Goal: Task Accomplishment & Management: Manage account settings

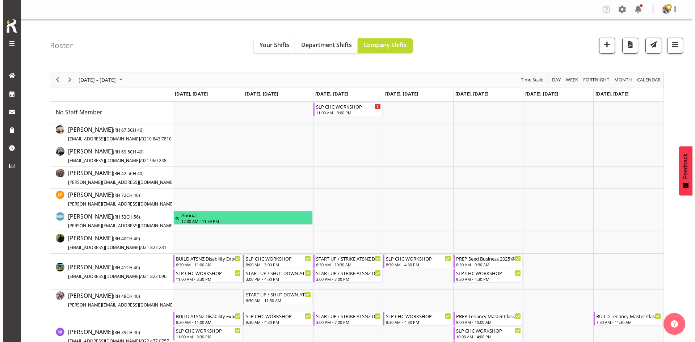
scroll to position [109, 0]
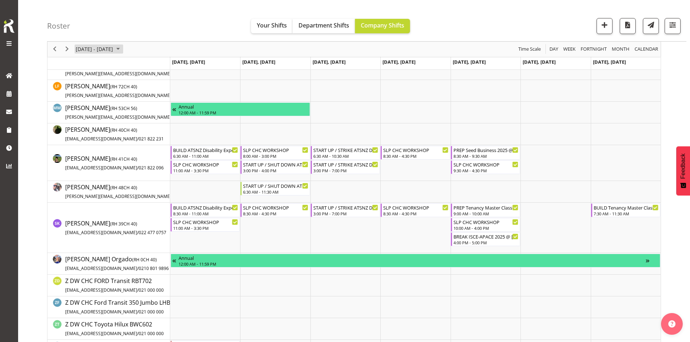
click at [103, 48] on span "[DATE] - [DATE]" at bounding box center [94, 49] width 39 height 9
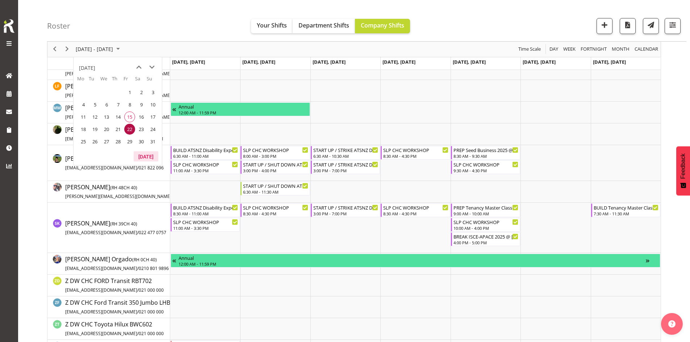
click at [143, 155] on button "[DATE]" at bounding box center [146, 156] width 25 height 10
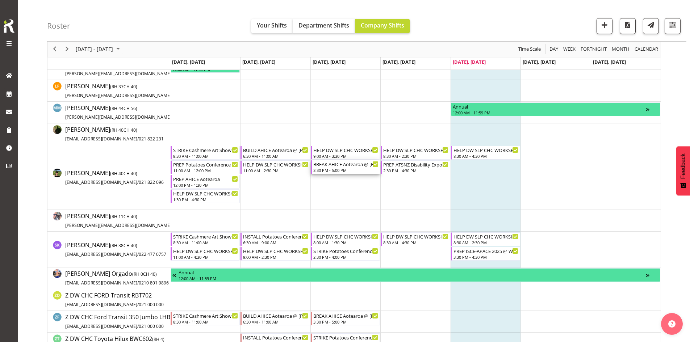
click at [344, 167] on div "BREAK AHICE Aotearoa @ Te Pae On Site @ 1600" at bounding box center [345, 163] width 65 height 7
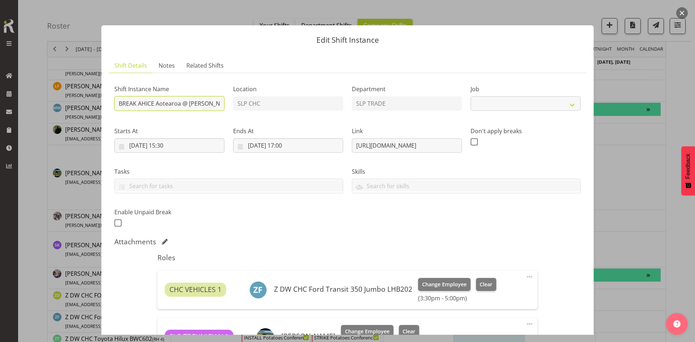
click at [202, 103] on input "BREAK AHICE Aotearoa @ Te Pae On Site @ 1600" at bounding box center [169, 103] width 110 height 14
select select "10474"
click at [682, 13] on button "button" at bounding box center [682, 13] width 12 height 12
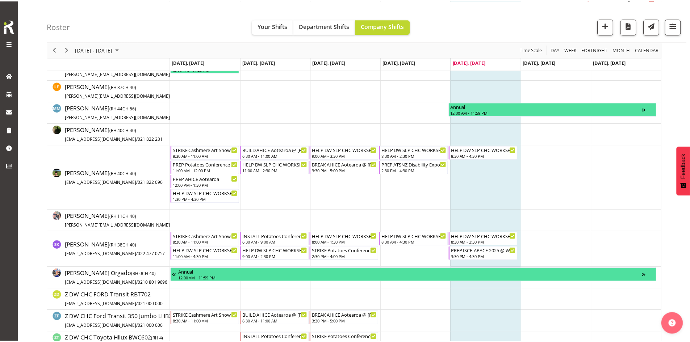
scroll to position [0, 0]
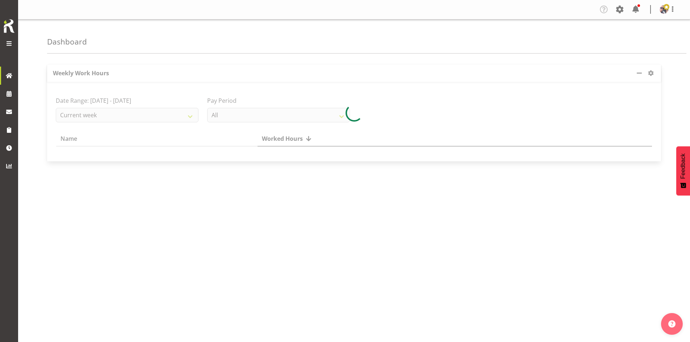
click at [9, 38] on div at bounding box center [9, 33] width 14 height 30
click at [8, 42] on span at bounding box center [9, 43] width 9 height 9
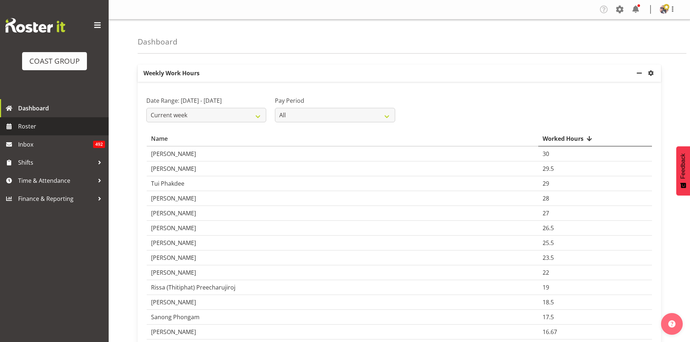
click at [75, 124] on span "Roster" at bounding box center [61, 126] width 87 height 11
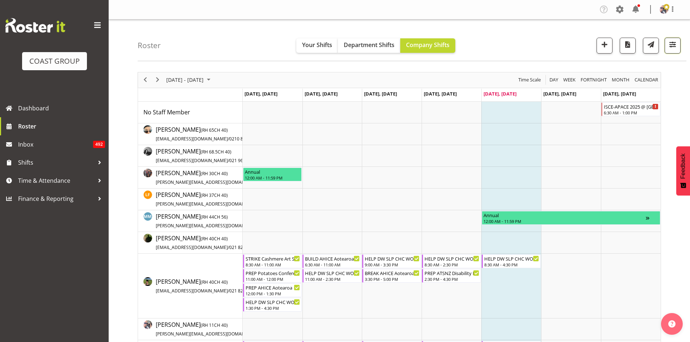
click at [669, 51] on button "button" at bounding box center [672, 46] width 16 height 16
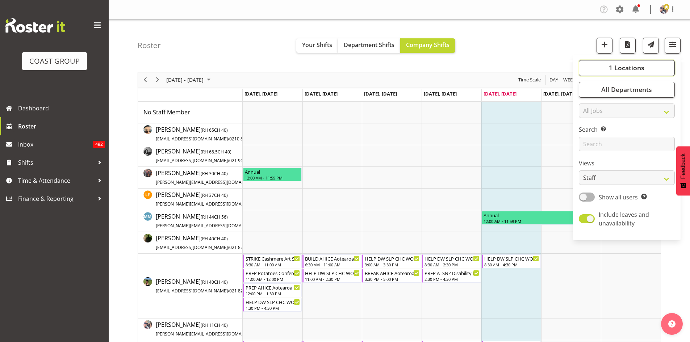
click at [647, 61] on button "1 Locations" at bounding box center [626, 68] width 96 height 16
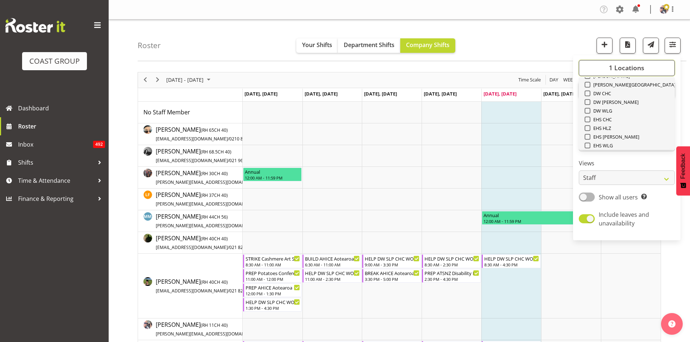
scroll to position [109, 0]
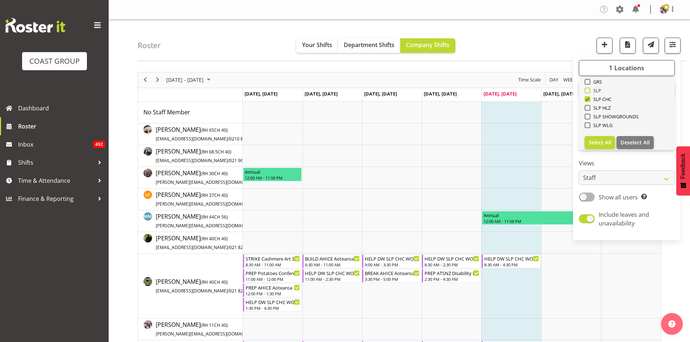
click at [597, 90] on span "SLP" at bounding box center [595, 91] width 11 height 6
click at [589, 90] on input "SLP" at bounding box center [586, 90] width 5 height 5
checkbox input "true"
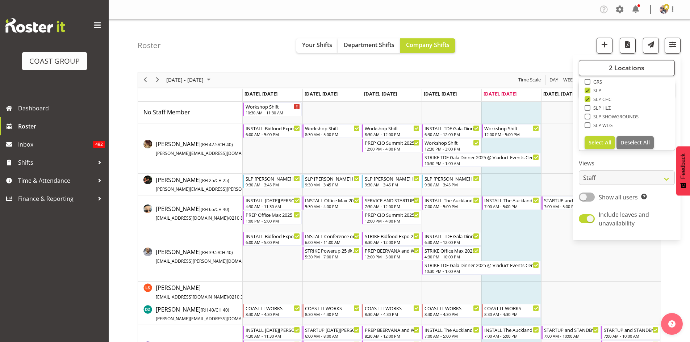
click at [98, 29] on span at bounding box center [98, 26] width 12 height 12
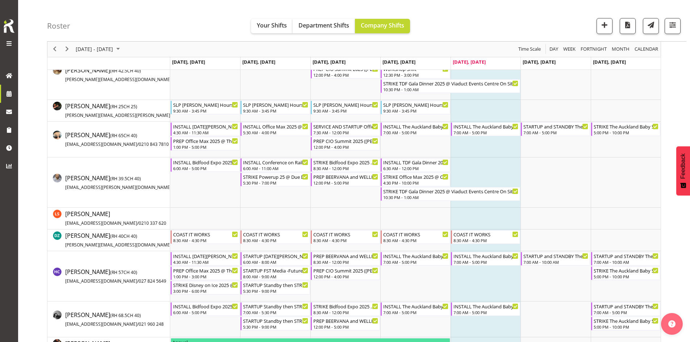
scroll to position [109, 0]
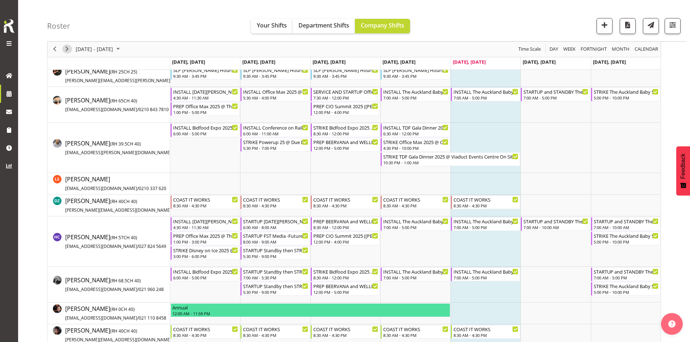
click at [67, 50] on span "Next" at bounding box center [67, 49] width 9 height 9
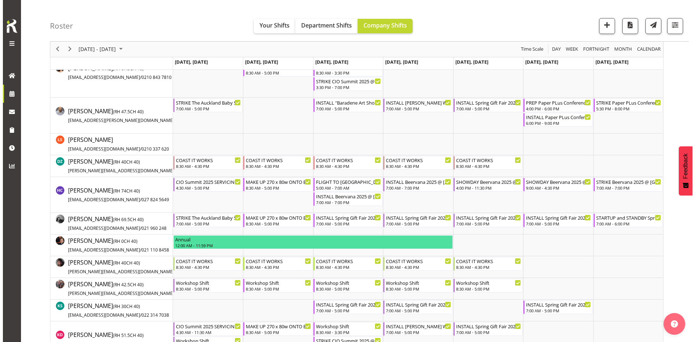
scroll to position [145, 0]
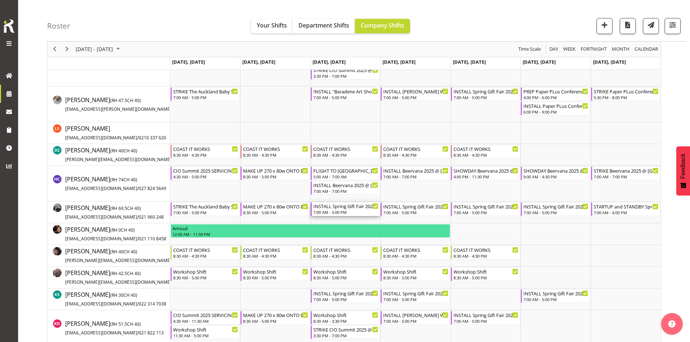
click at [346, 205] on div "INSTALL Spring Gift Fair 2025 @ Auckland Showgrounds" at bounding box center [345, 205] width 65 height 7
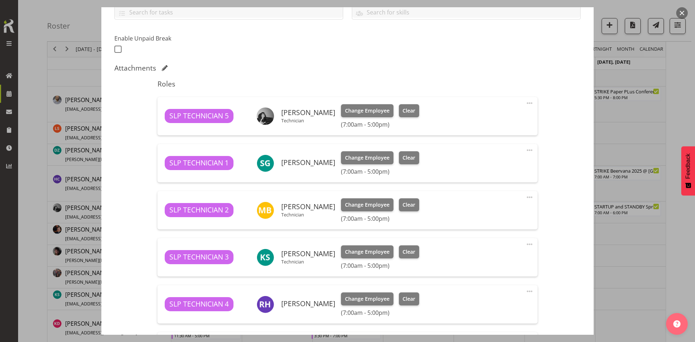
scroll to position [181, 0]
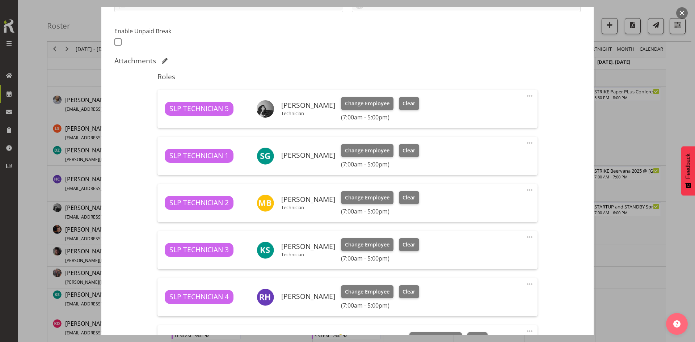
select select "9150"
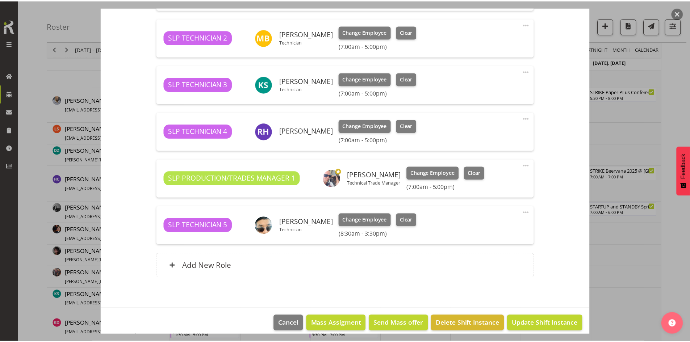
scroll to position [354, 0]
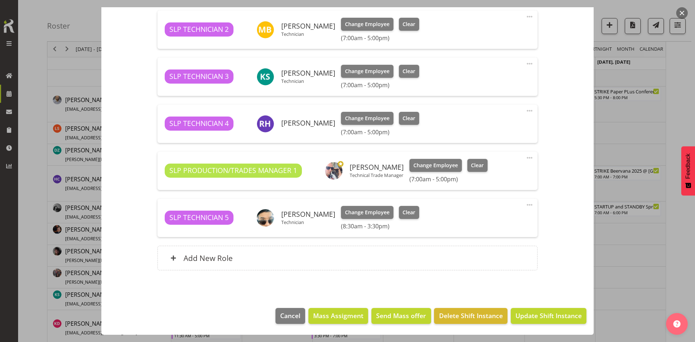
click at [683, 15] on button "button" at bounding box center [682, 13] width 12 height 12
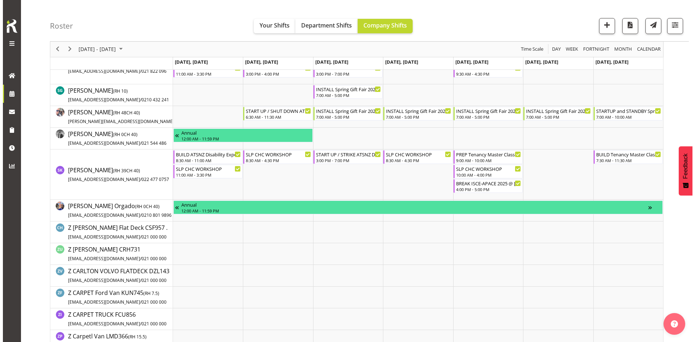
scroll to position [543, 0]
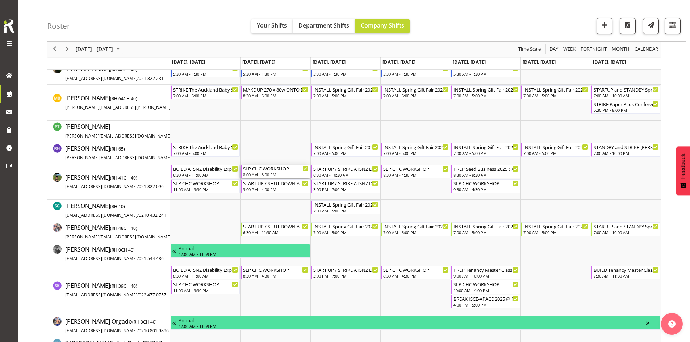
click at [270, 170] on div "SLP CHC WORKSHOP" at bounding box center [275, 168] width 65 height 7
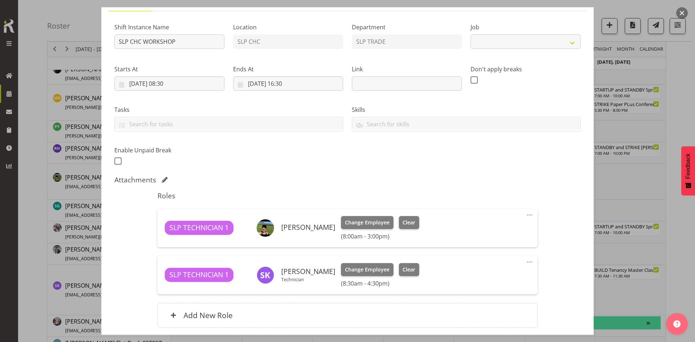
scroll to position [119, 0]
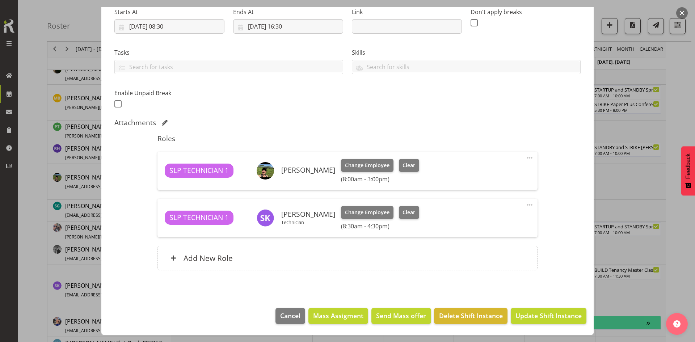
select select "45"
click at [409, 170] on button "Clear" at bounding box center [409, 165] width 21 height 13
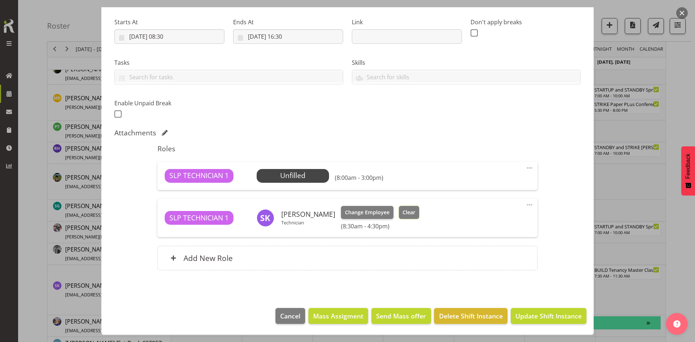
drag, startPoint x: 398, startPoint y: 214, endPoint x: 428, endPoint y: 213, distance: 30.4
click at [403, 214] on span "Clear" at bounding box center [409, 213] width 13 height 8
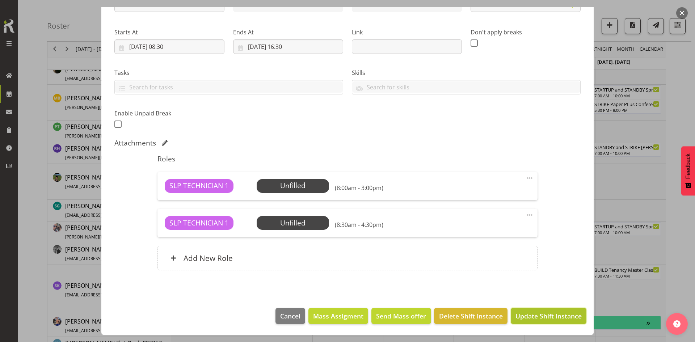
click at [519, 313] on span "Update Shift Instance" at bounding box center [548, 315] width 66 height 9
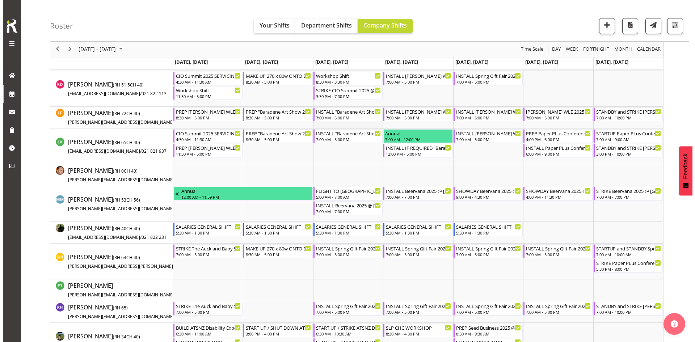
scroll to position [507, 0]
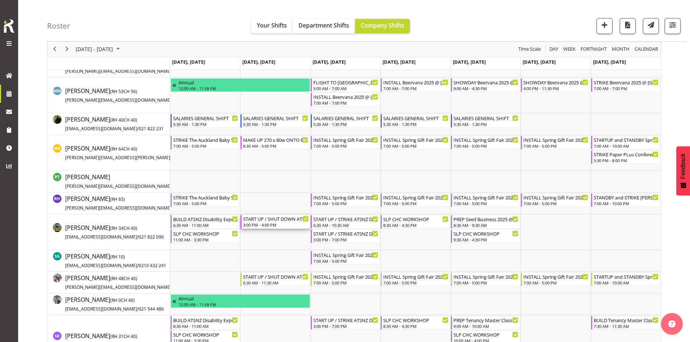
click at [293, 220] on div "START UP / SHUT DOWN ATSNZ Disability Expo 2025 @ Wigram Airforce Museum On Sit…" at bounding box center [275, 218] width 65 height 7
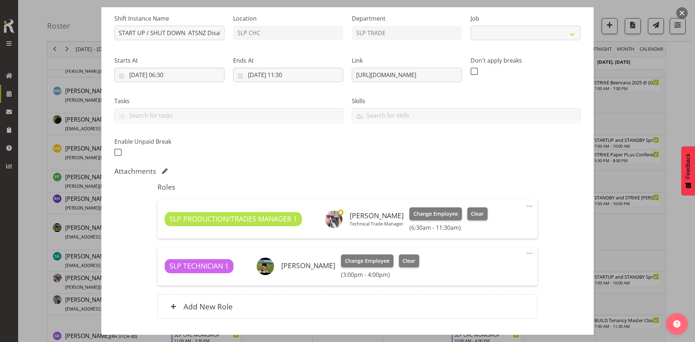
select select "9714"
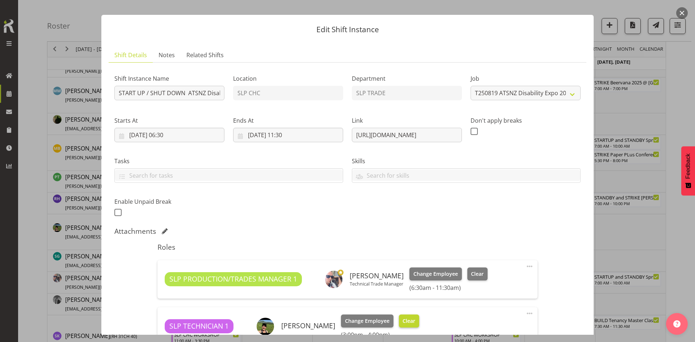
scroll to position [47, 0]
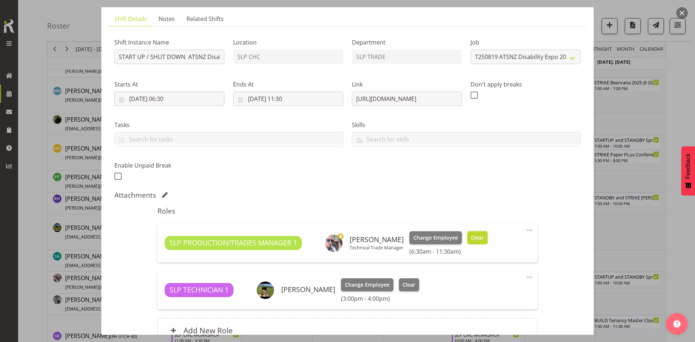
click at [477, 235] on span "Clear" at bounding box center [477, 238] width 13 height 8
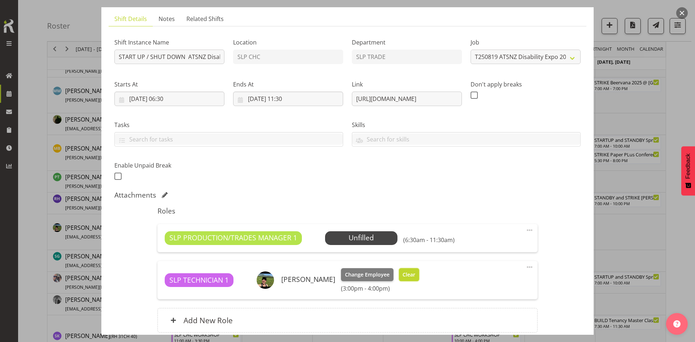
click at [412, 273] on span "Clear" at bounding box center [409, 275] width 13 height 8
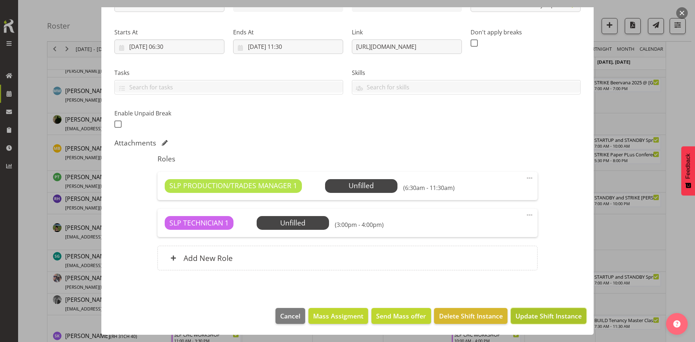
click at [518, 308] on button "Update Shift Instance" at bounding box center [549, 316] width 76 height 16
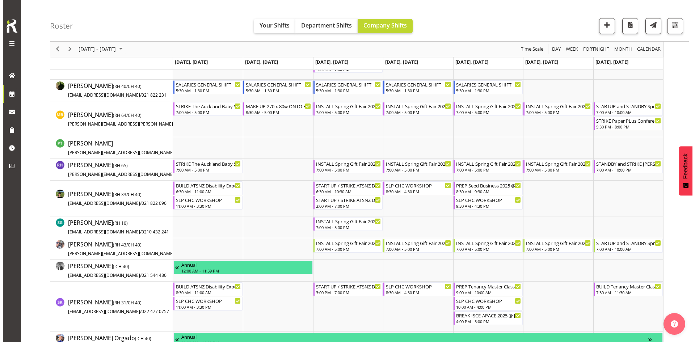
scroll to position [552, 0]
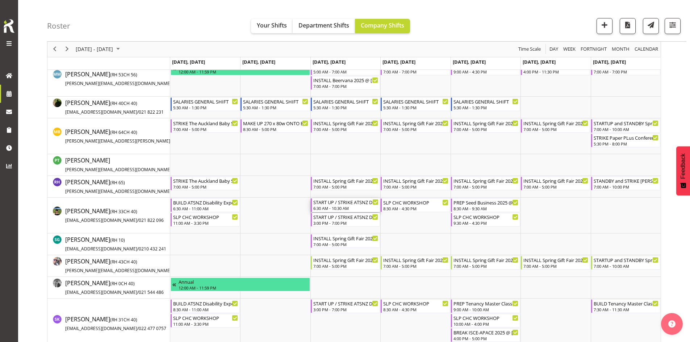
click at [350, 203] on div "START UP / STRIKE ATSNZ Disability Expo 2025 @ Wigram Airforce Museum On Site @…" at bounding box center [345, 201] width 65 height 7
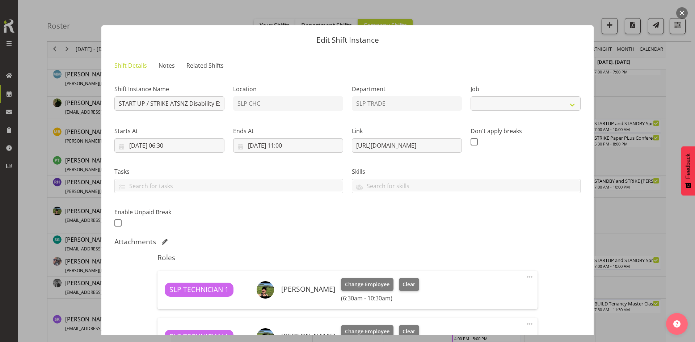
select select "9714"
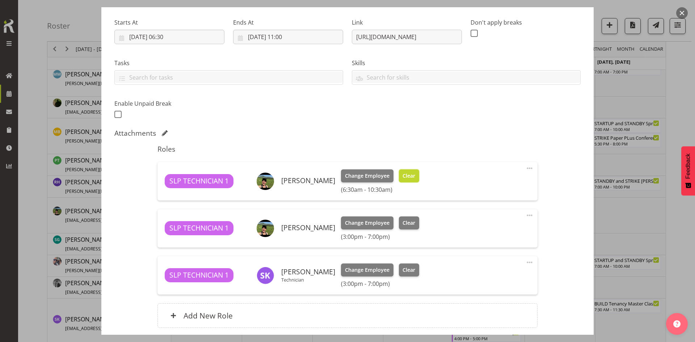
click at [407, 180] on button "Clear" at bounding box center [409, 175] width 21 height 13
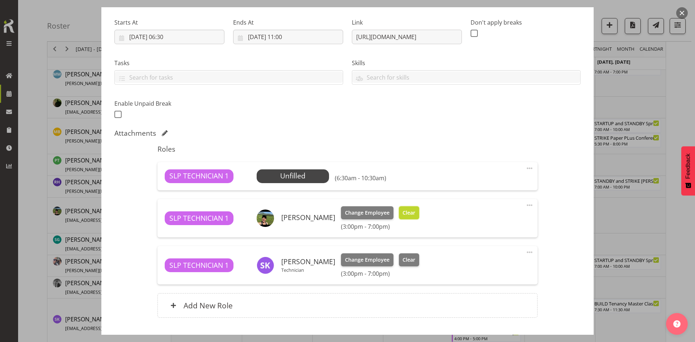
click at [408, 209] on button "Clear" at bounding box center [409, 212] width 21 height 13
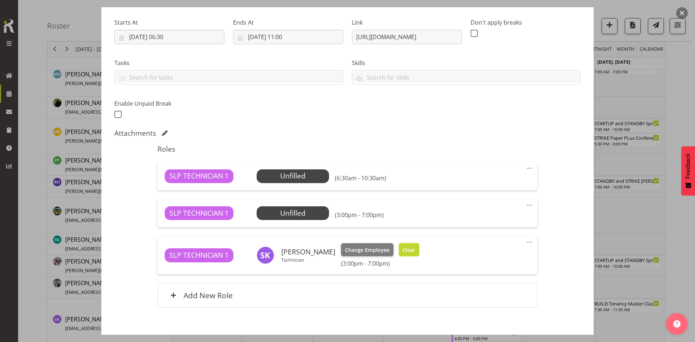
click at [405, 248] on span "Clear" at bounding box center [409, 250] width 13 height 8
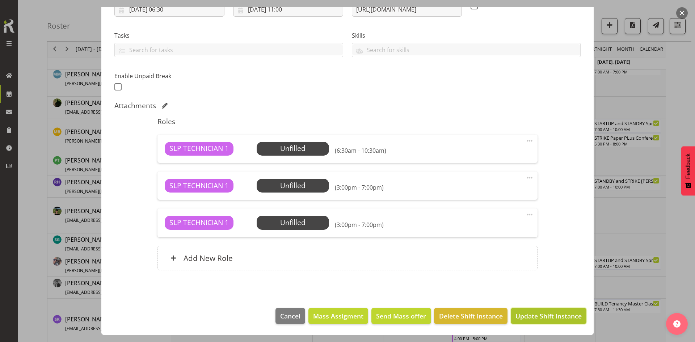
click at [523, 316] on span "Update Shift Instance" at bounding box center [548, 315] width 66 height 9
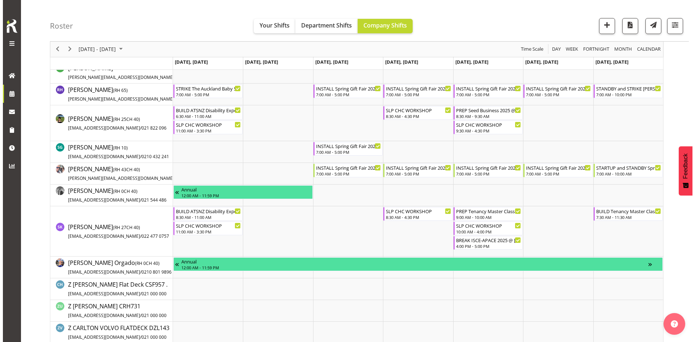
scroll to position [605, 0]
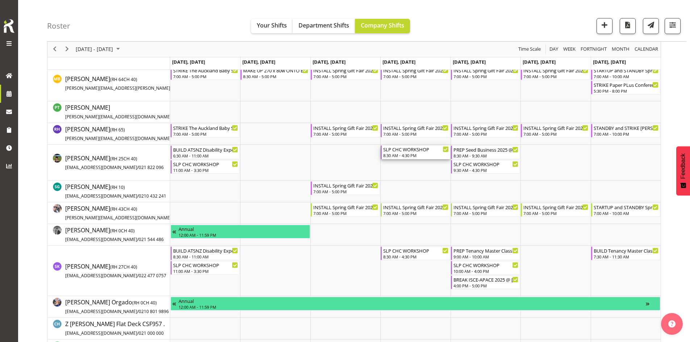
click at [403, 149] on div "SLP CHC WORKSHOP" at bounding box center [415, 149] width 65 height 7
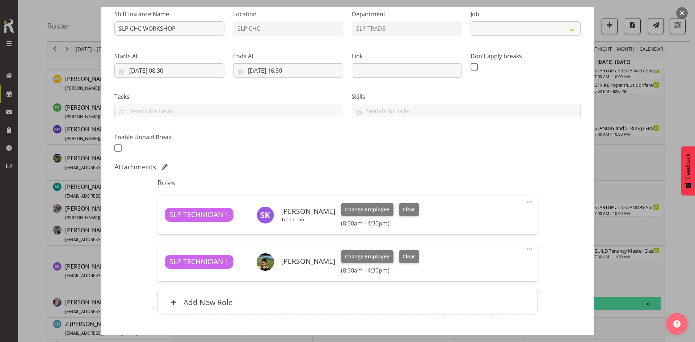
scroll to position [119, 0]
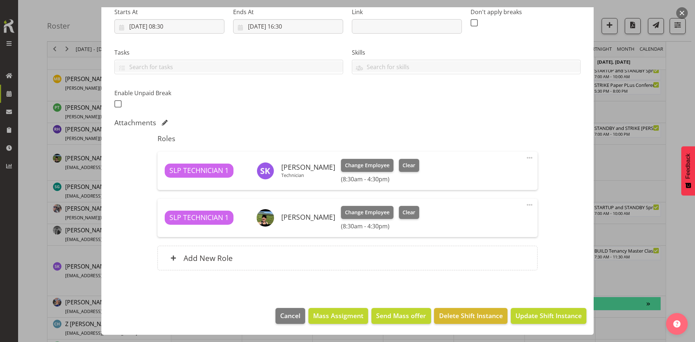
select select "45"
click at [403, 163] on span "Clear" at bounding box center [409, 165] width 13 height 8
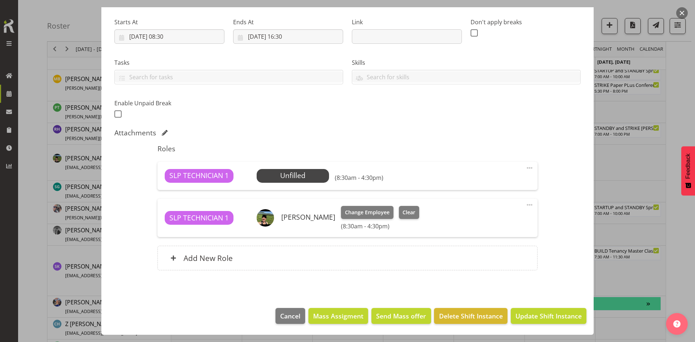
click at [406, 205] on div "SLP TECHNICIAN 1 Rosey McKimmie Change Employee Clear (8:30am - 4:30pm) Edit Co…" at bounding box center [347, 218] width 380 height 38
click at [407, 209] on span "Clear" at bounding box center [409, 213] width 13 height 8
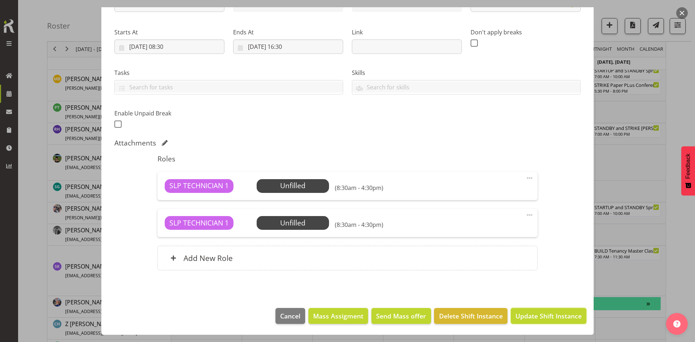
click at [526, 319] on span "Update Shift Instance" at bounding box center [548, 315] width 66 height 9
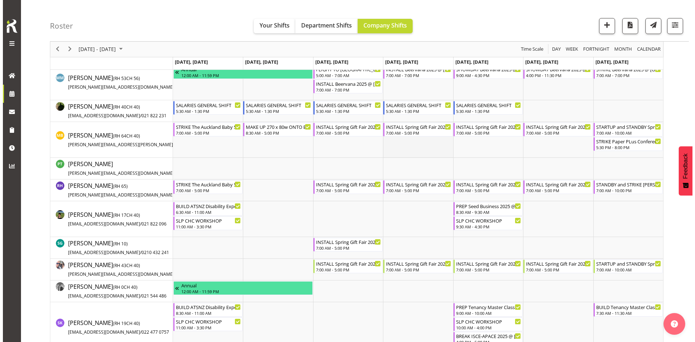
scroll to position [608, 0]
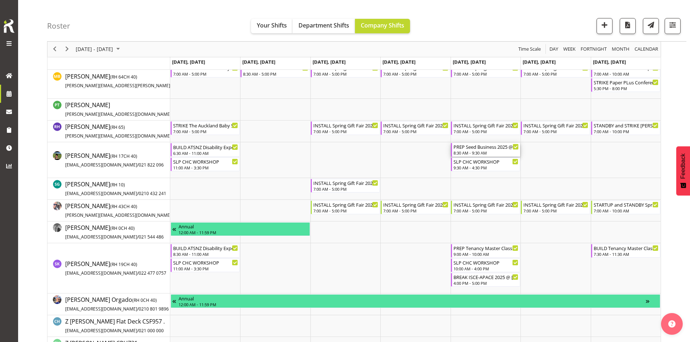
click at [475, 145] on div "PREP Seed Business 2025 @ Te Workshop" at bounding box center [485, 146] width 65 height 7
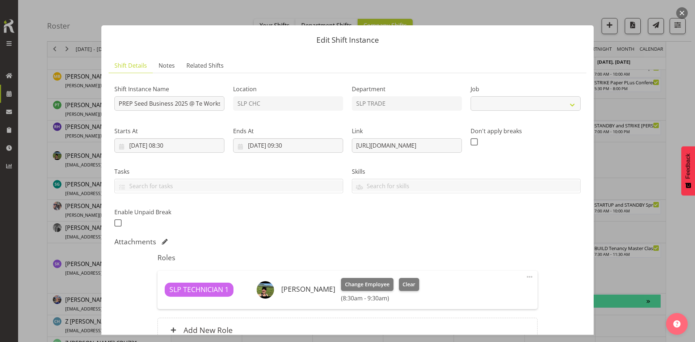
select select "9583"
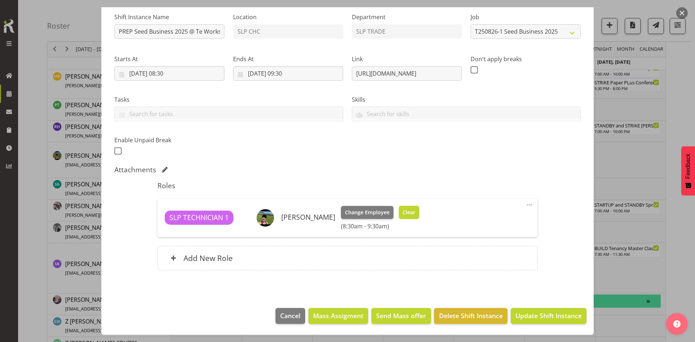
click at [408, 211] on span "Clear" at bounding box center [409, 213] width 13 height 8
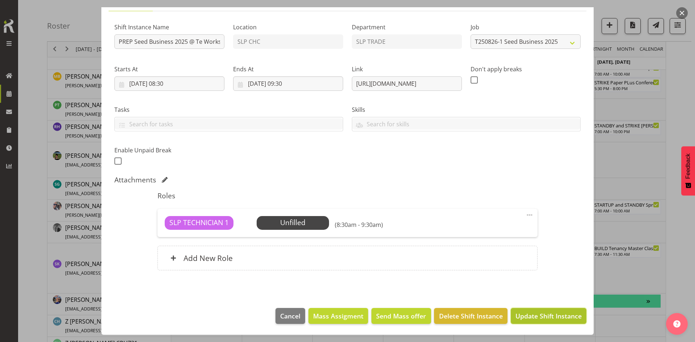
click at [542, 323] on button "Update Shift Instance" at bounding box center [549, 316] width 76 height 16
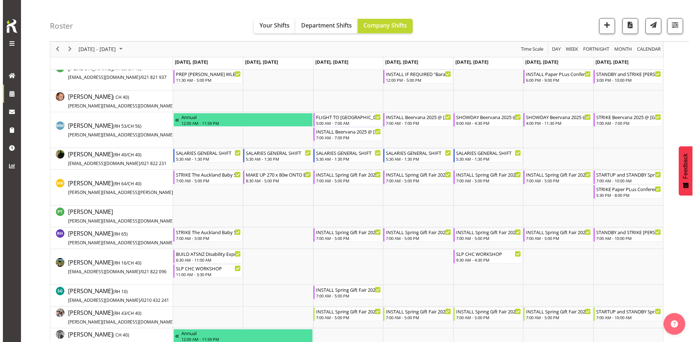
scroll to position [574, 0]
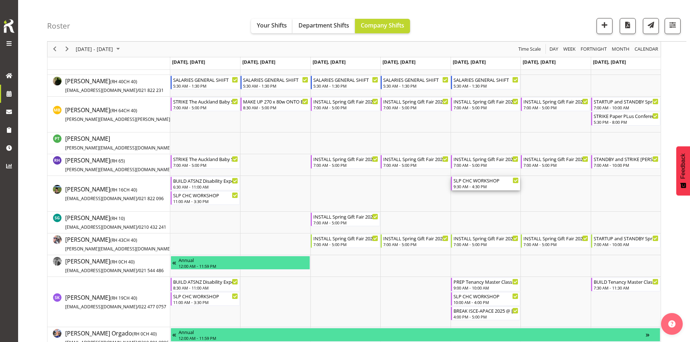
click at [490, 177] on div "SLP CHC WORKSHOP" at bounding box center [485, 180] width 65 height 7
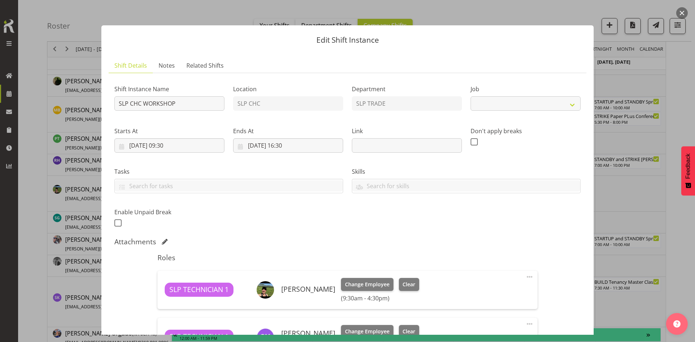
select select "45"
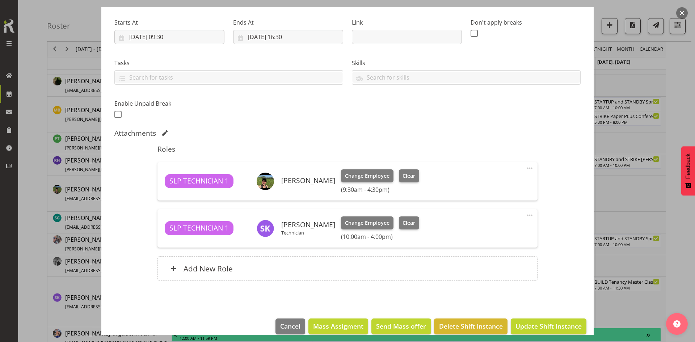
click at [412, 183] on div "Change Employee Clear (9:30am - 4:30pm)" at bounding box center [380, 181] width 78 height 24
click at [409, 179] on span "Clear" at bounding box center [409, 176] width 13 height 8
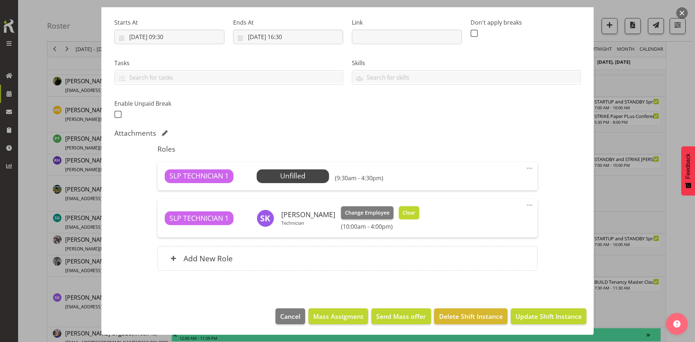
click at [404, 215] on span "Clear" at bounding box center [409, 213] width 13 height 8
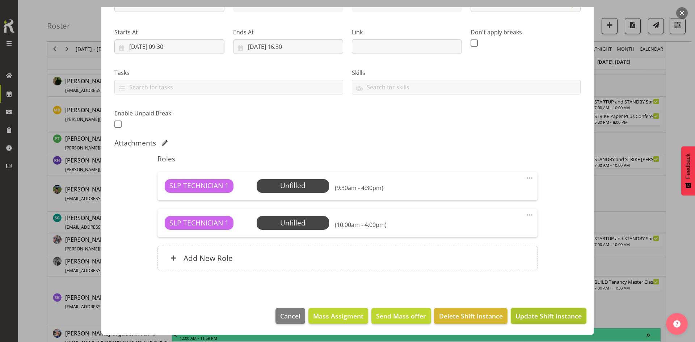
click at [528, 319] on span "Update Shift Instance" at bounding box center [548, 315] width 66 height 9
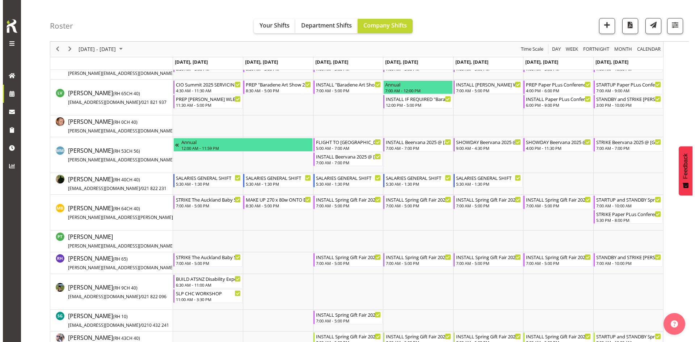
scroll to position [579, 0]
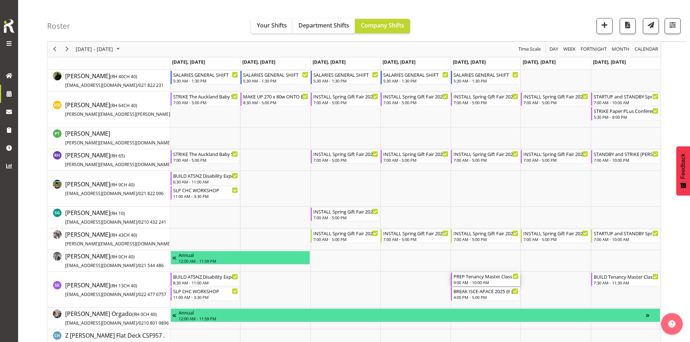
click at [478, 278] on div "PREP Tenancy Master Class 2025 CHC @" at bounding box center [485, 276] width 65 height 7
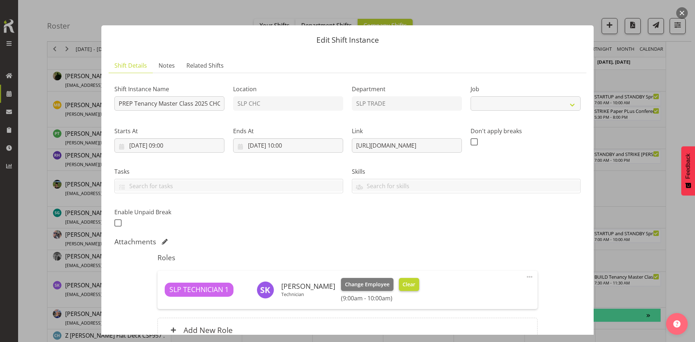
select select "10404"
click at [409, 283] on span "Clear" at bounding box center [409, 285] width 13 height 8
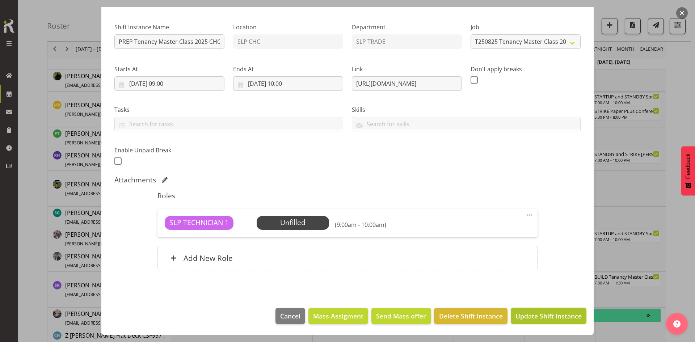
click at [532, 315] on span "Update Shift Instance" at bounding box center [548, 315] width 66 height 9
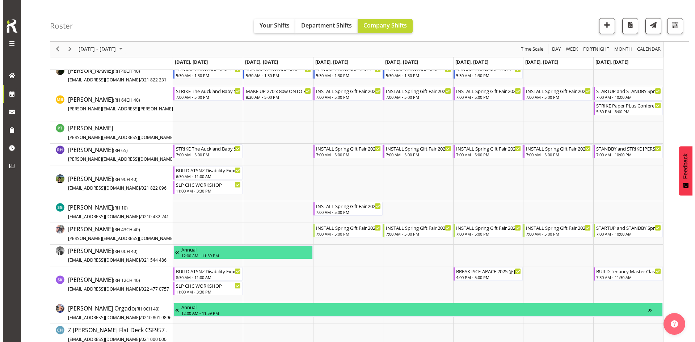
scroll to position [615, 0]
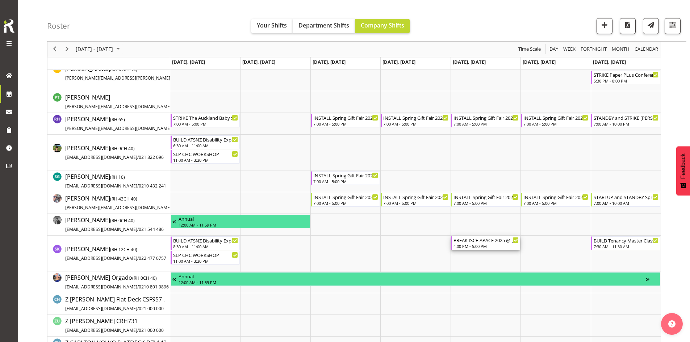
click at [502, 248] on div "4:00 PM - 5:00 PM" at bounding box center [485, 246] width 65 height 6
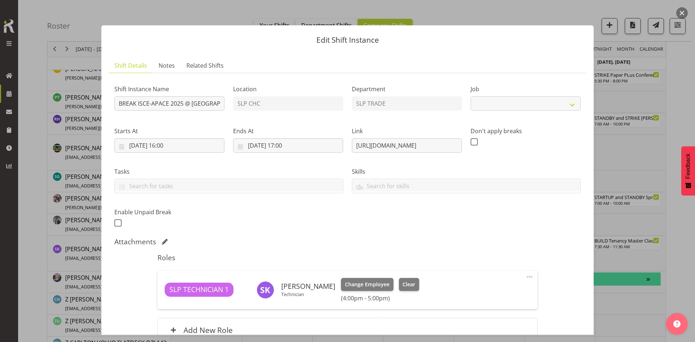
click at [413, 281] on div "SLP TECHNICIAN 1 Stuart Korunic Technician Change Employee Clear (4:00pm - 5:00…" at bounding box center [347, 290] width 365 height 24
select select "10464"
click at [410, 284] on button "Clear" at bounding box center [409, 284] width 21 height 13
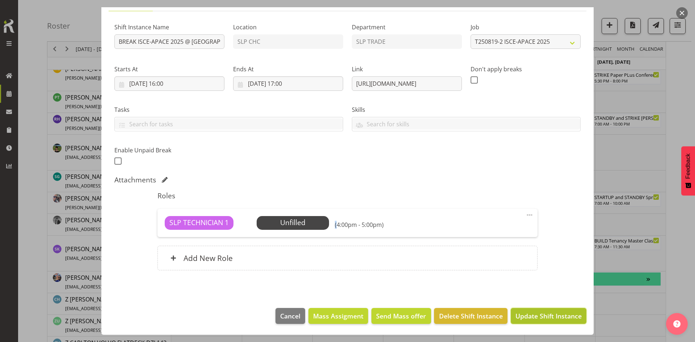
click at [521, 310] on button "Update Shift Instance" at bounding box center [549, 316] width 76 height 16
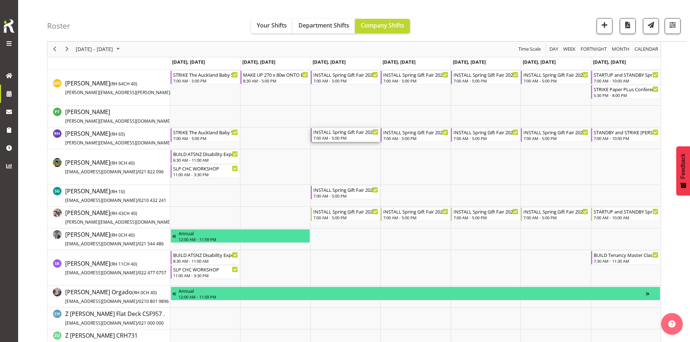
click at [335, 136] on div "7:00 AM - 5:00 PM" at bounding box center [345, 138] width 65 height 6
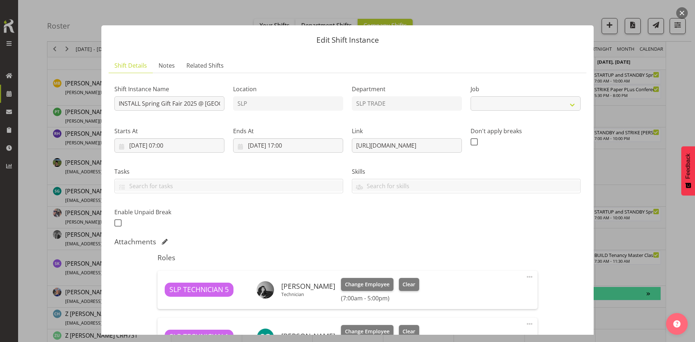
select select "9150"
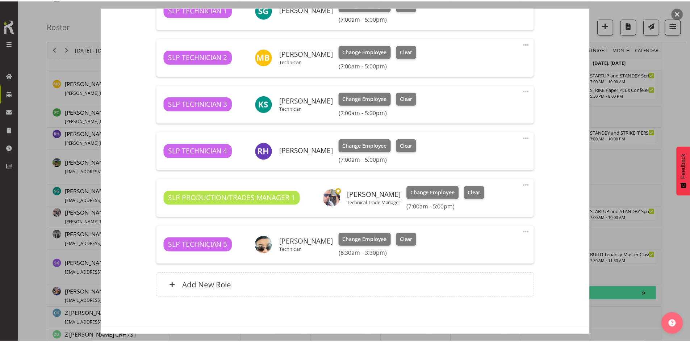
scroll to position [354, 0]
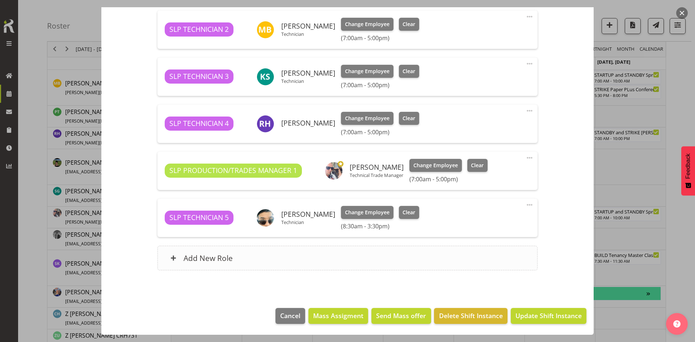
click at [324, 248] on div "Add New Role" at bounding box center [347, 258] width 380 height 25
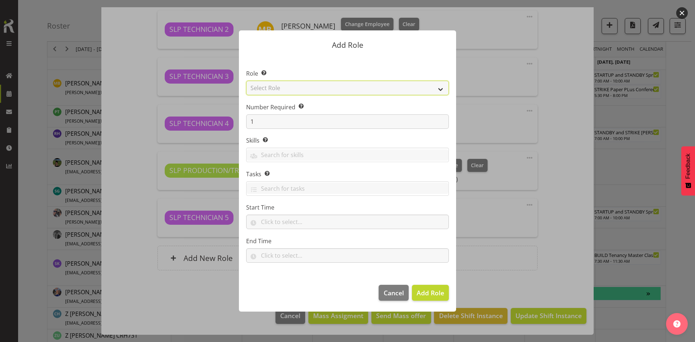
click at [427, 87] on select "Select Role ACCOUNT MANAGER ACCOUNT MANAGER DW ACCOUNTS AKL DIANNA VEHICLES AKL…" at bounding box center [347, 88] width 203 height 14
select select "123"
click at [246, 81] on select "Select Role ACCOUNT MANAGER ACCOUNT MANAGER DW ACCOUNTS AKL DIANNA VEHICLES AKL…" at bounding box center [347, 88] width 203 height 14
click at [432, 294] on span "Add Role" at bounding box center [431, 292] width 28 height 9
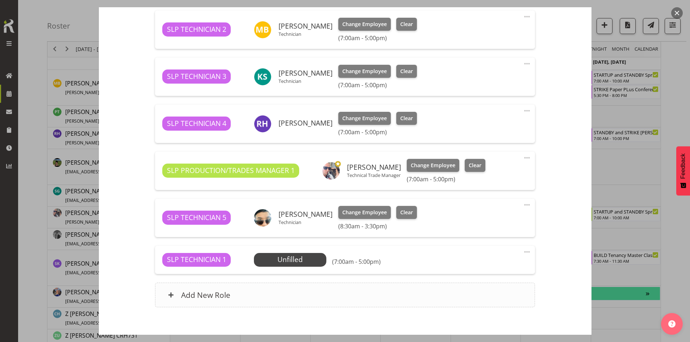
click at [308, 290] on div "Add New Role" at bounding box center [345, 295] width 380 height 25
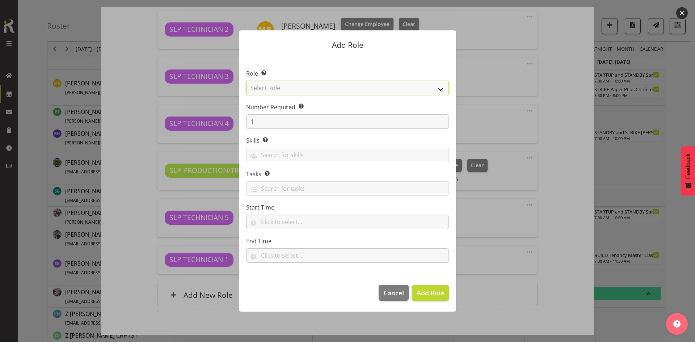
drag, startPoint x: 432, startPoint y: 86, endPoint x: 426, endPoint y: 88, distance: 6.0
click at [432, 86] on select "Select Role ACCOUNT MANAGER ACCOUNT MANAGER DW ACCOUNTS AKL DIANNA VEHICLES AKL…" at bounding box center [347, 88] width 203 height 14
select select "123"
click at [246, 81] on select "Select Role ACCOUNT MANAGER ACCOUNT MANAGER DW ACCOUNTS AKL DIANNA VEHICLES AKL…" at bounding box center [347, 88] width 203 height 14
click at [423, 293] on span "Add Role" at bounding box center [431, 292] width 28 height 9
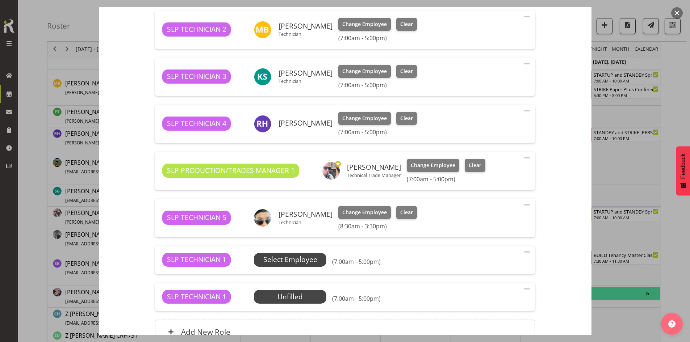
click at [312, 256] on span "Select Employee" at bounding box center [290, 259] width 54 height 10
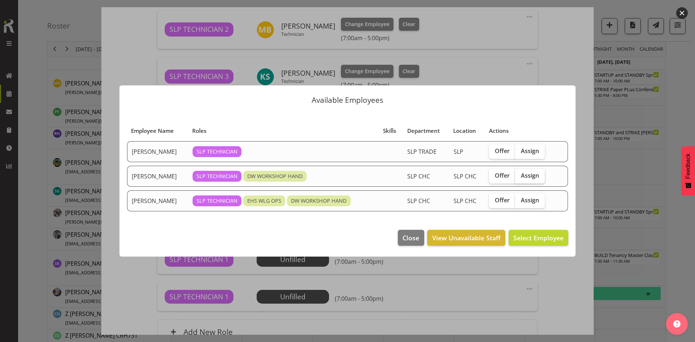
click at [537, 178] on span "Assign" at bounding box center [530, 175] width 18 height 7
click at [520, 178] on input "Assign" at bounding box center [517, 175] width 5 height 5
checkbox input "true"
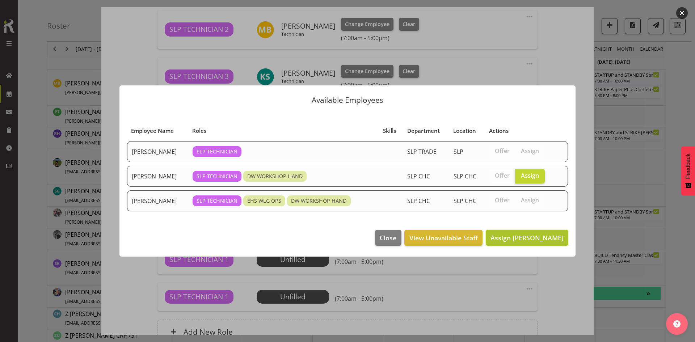
click at [549, 230] on button "Assign Rosey McKimmie" at bounding box center [527, 238] width 83 height 16
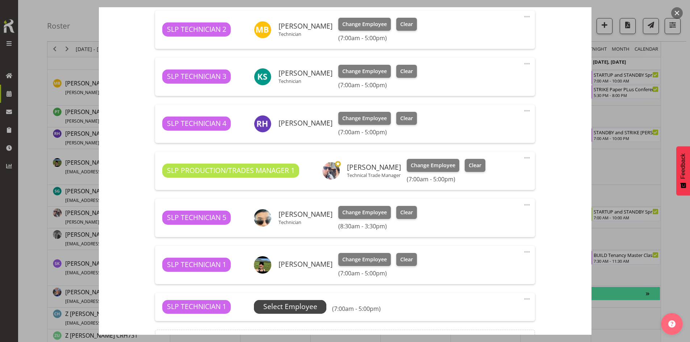
click at [302, 308] on span "Select Employee" at bounding box center [290, 307] width 54 height 10
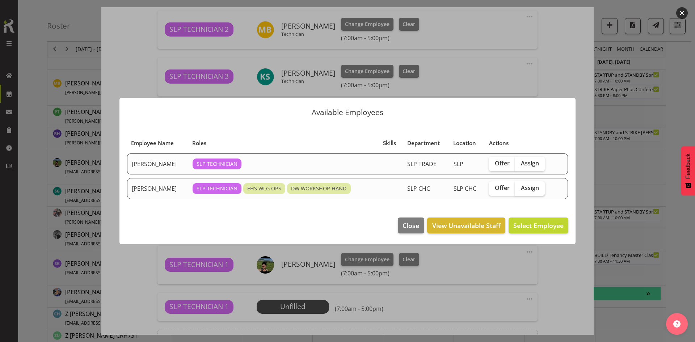
click at [528, 188] on span "Assign" at bounding box center [530, 187] width 18 height 7
click at [520, 188] on input "Assign" at bounding box center [517, 188] width 5 height 5
checkbox input "true"
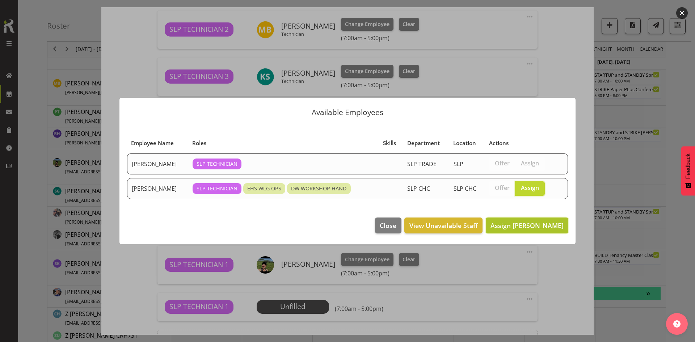
click at [528, 218] on button "Assign Stuart Korunic" at bounding box center [527, 226] width 83 height 16
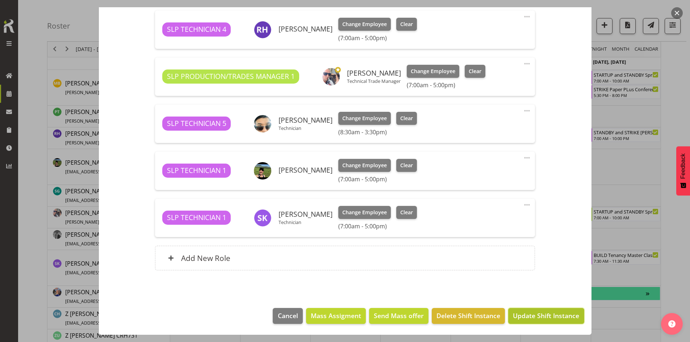
click at [534, 311] on span "Update Shift Instance" at bounding box center [546, 315] width 66 height 9
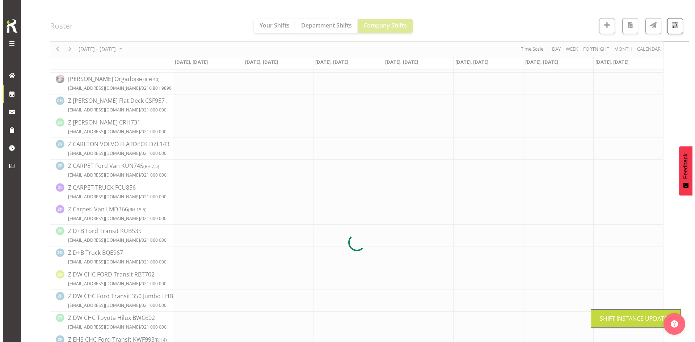
scroll to position [459, 0]
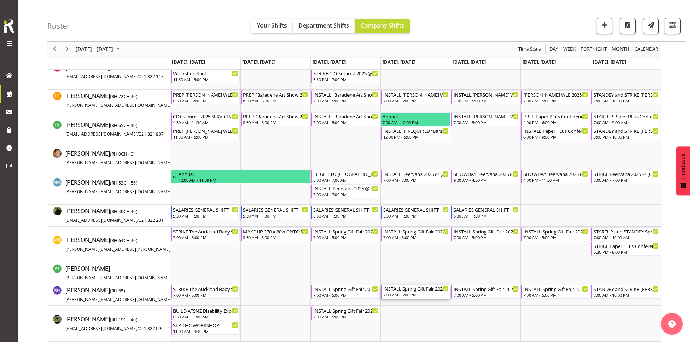
click at [421, 294] on div "7:00 AM - 5:00 PM" at bounding box center [415, 295] width 65 height 6
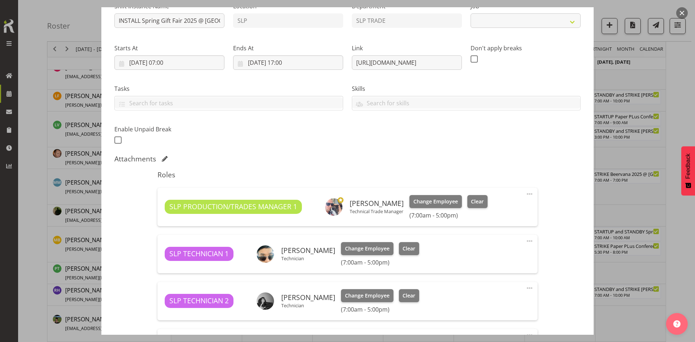
select select "9150"
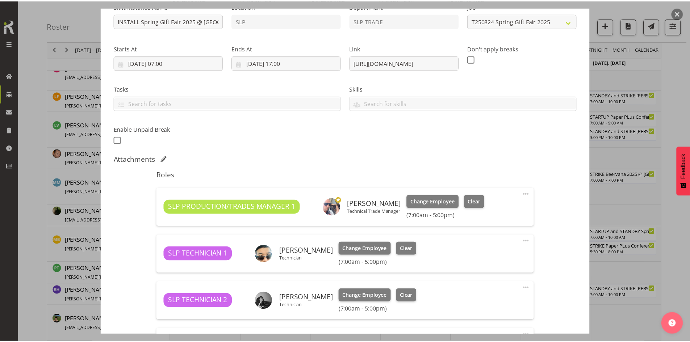
scroll to position [307, 0]
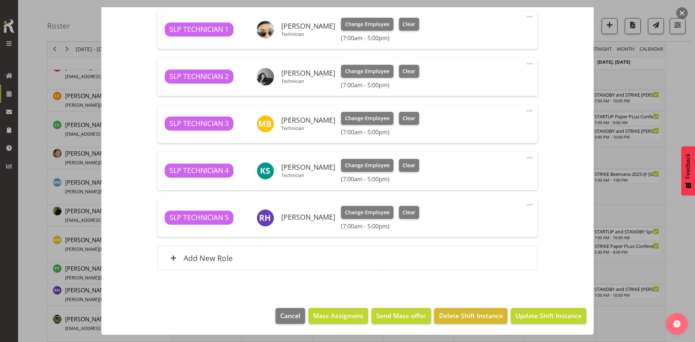
click at [328, 272] on div "Roles SLP PRODUCTION/TRADES MANAGER 1 Shaun Dalgetty Technical Trade Manager Ch…" at bounding box center [347, 110] width 388 height 337
click at [329, 265] on div "Add New Role" at bounding box center [347, 258] width 380 height 25
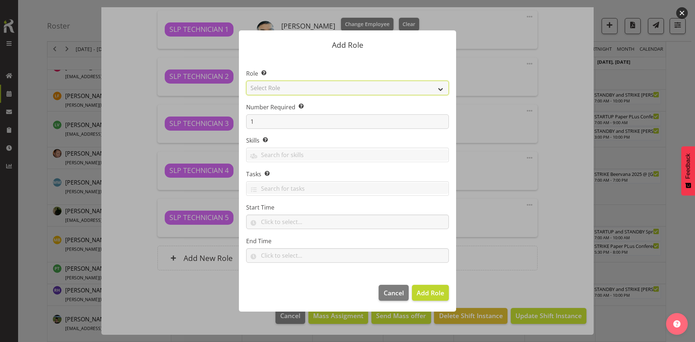
click at [424, 89] on select "Select Role ACCOUNT MANAGER ACCOUNT MANAGER DW ACCOUNTS AKL DIANNA VEHICLES AKL…" at bounding box center [347, 88] width 203 height 14
select select "123"
click at [246, 81] on select "Select Role ACCOUNT MANAGER ACCOUNT MANAGER DW ACCOUNTS AKL DIANNA VEHICLES AKL…" at bounding box center [347, 88] width 203 height 14
click at [426, 292] on span "Add Role" at bounding box center [431, 292] width 28 height 9
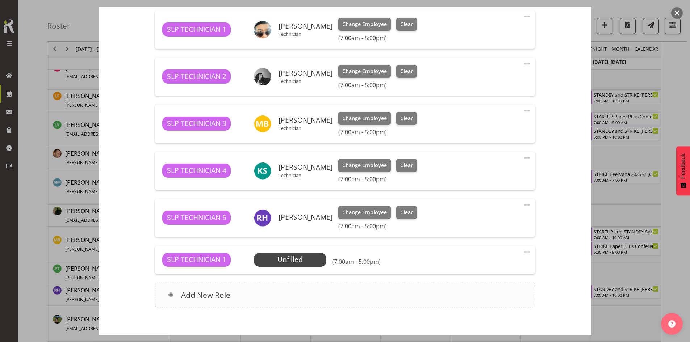
click at [330, 285] on div "Add New Role" at bounding box center [345, 295] width 380 height 25
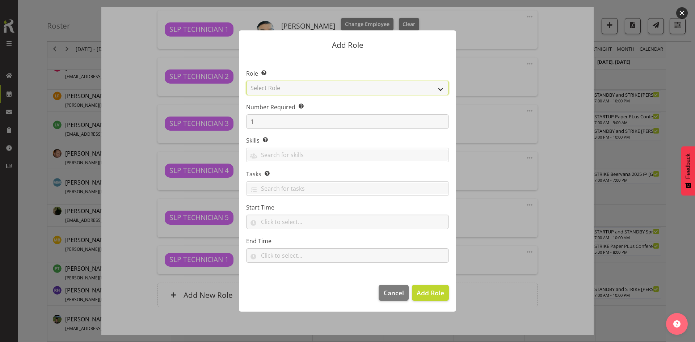
click at [428, 84] on select "Select Role ACCOUNT MANAGER ACCOUNT MANAGER DW ACCOUNTS AKL DIANNA VEHICLES AKL…" at bounding box center [347, 88] width 203 height 14
select select "123"
click at [246, 81] on select "Select Role ACCOUNT MANAGER ACCOUNT MANAGER DW ACCOUNTS AKL DIANNA VEHICLES AKL…" at bounding box center [347, 88] width 203 height 14
click at [443, 291] on span "Add Role" at bounding box center [431, 292] width 28 height 9
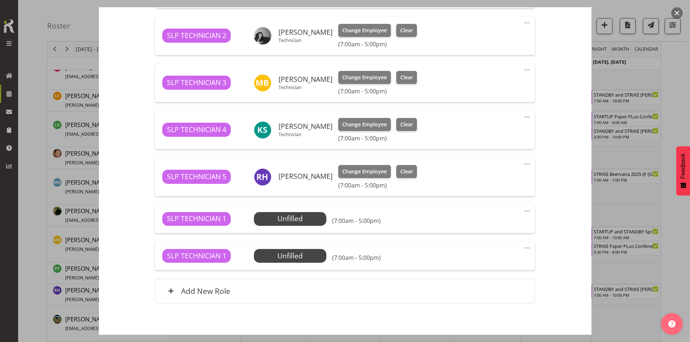
scroll to position [381, 0]
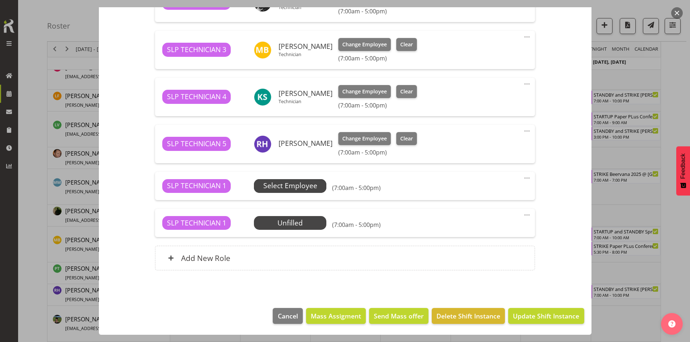
click at [308, 189] on span "Select Employee" at bounding box center [290, 186] width 54 height 10
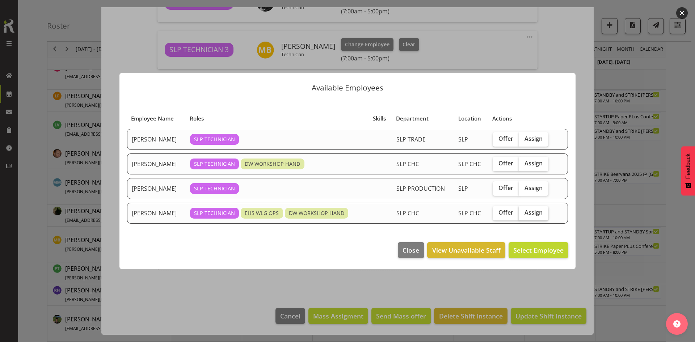
click at [525, 211] on span "Assign" at bounding box center [534, 212] width 18 height 7
click at [523, 211] on input "Assign" at bounding box center [521, 212] width 5 height 5
checkbox input "true"
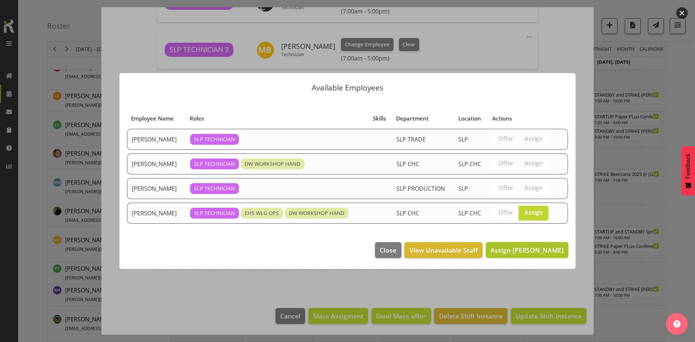
click at [520, 246] on span "Assign Stuart Korunic" at bounding box center [526, 250] width 73 height 9
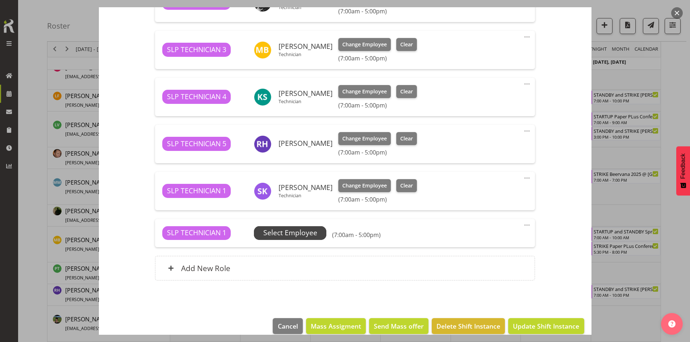
click at [318, 231] on span "Select Employee" at bounding box center [290, 233] width 72 height 14
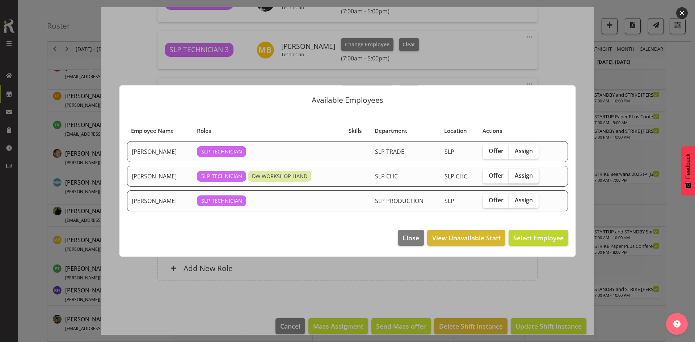
click at [528, 176] on span "Assign" at bounding box center [524, 175] width 18 height 7
click at [514, 176] on input "Assign" at bounding box center [511, 175] width 5 height 5
checkbox input "true"
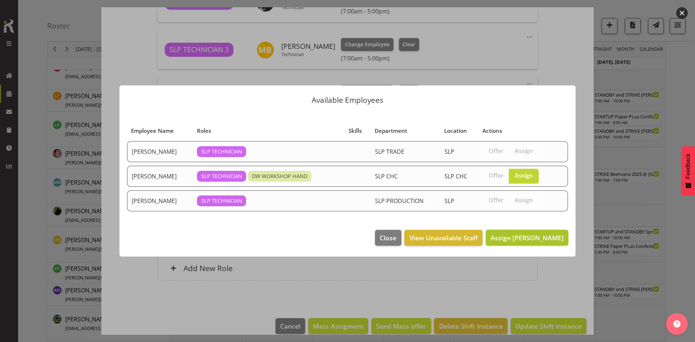
click at [529, 239] on span "Assign Rosey McKimmie" at bounding box center [526, 237] width 73 height 9
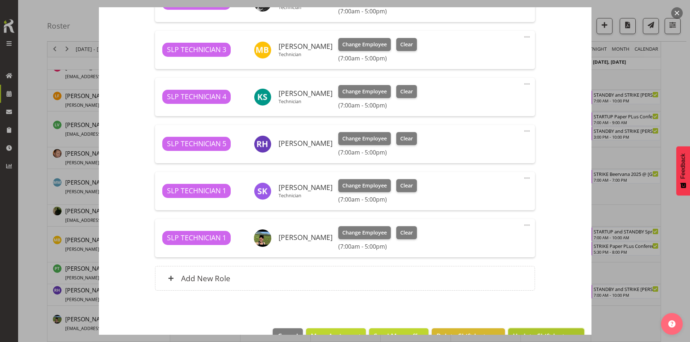
click at [520, 330] on button "Update Shift Instance" at bounding box center [546, 336] width 76 height 16
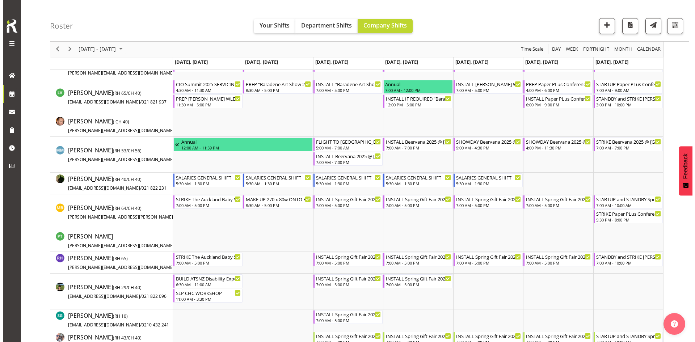
scroll to position [584, 0]
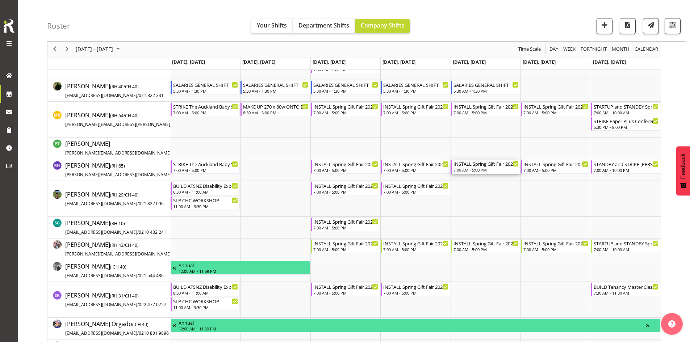
click at [483, 167] on div "INSTALL Spring Gift Fair 2025 @ Auckland Showgrounds 7:00 AM - 5:00 PM" at bounding box center [485, 167] width 65 height 14
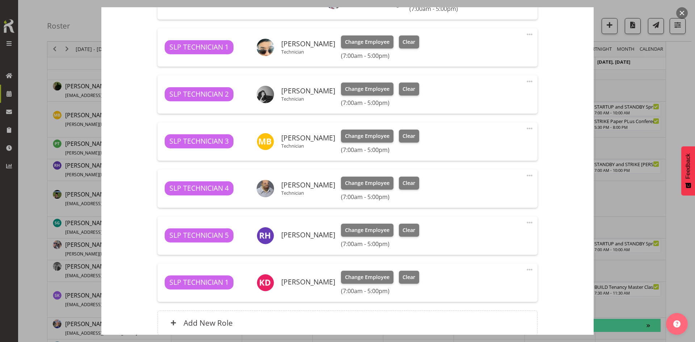
select select "9150"
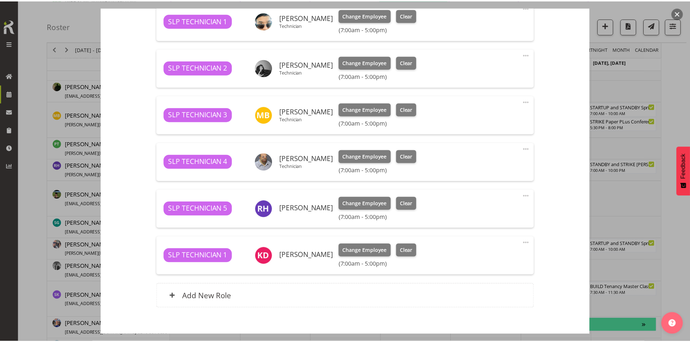
scroll to position [354, 0]
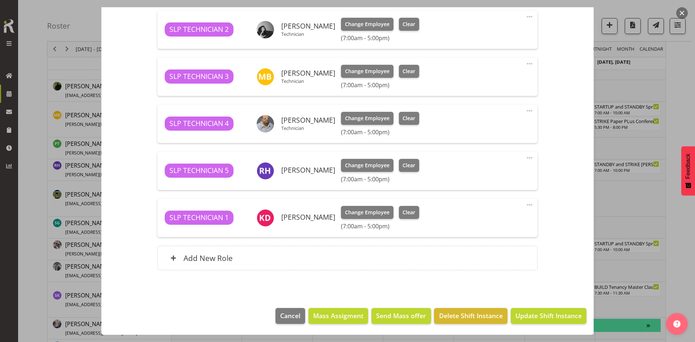
click at [317, 245] on div "Roles SLP PRODUCTION/TRADES MANAGER 1 Shaun Dalgetty Technical Trade Manager Ch…" at bounding box center [347, 87] width 388 height 384
click at [316, 248] on div "Add New Role" at bounding box center [347, 258] width 380 height 25
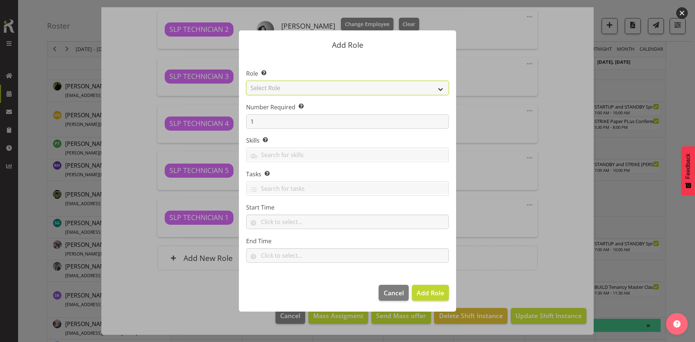
click at [409, 89] on select "Select Role ACCOUNT MANAGER ACCOUNT MANAGER DW ACCOUNTS AKL DIANNA VEHICLES AKL…" at bounding box center [347, 88] width 203 height 14
select select "123"
click at [246, 81] on select "Select Role ACCOUNT MANAGER ACCOUNT MANAGER DW ACCOUNTS AKL DIANNA VEHICLES AKL…" at bounding box center [347, 88] width 203 height 14
click at [429, 295] on span "Add Role" at bounding box center [431, 292] width 28 height 9
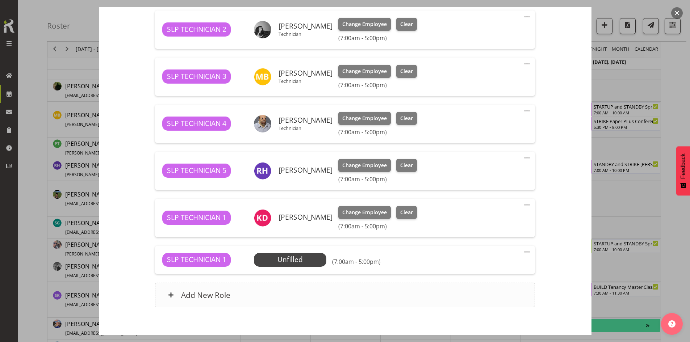
click at [332, 292] on div "Add New Role" at bounding box center [345, 295] width 380 height 25
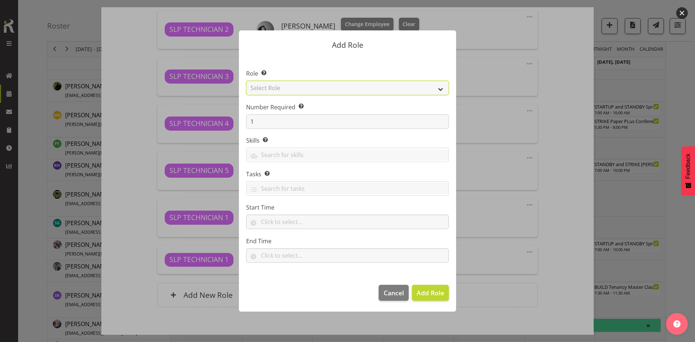
click at [431, 88] on select "Select Role ACCOUNT MANAGER ACCOUNT MANAGER DW ACCOUNTS AKL DIANNA VEHICLES AKL…" at bounding box center [347, 88] width 203 height 14
select select "123"
click at [246, 81] on select "Select Role ACCOUNT MANAGER ACCOUNT MANAGER DW ACCOUNTS AKL DIANNA VEHICLES AKL…" at bounding box center [347, 88] width 203 height 14
click at [425, 291] on span "Add Role" at bounding box center [431, 292] width 28 height 9
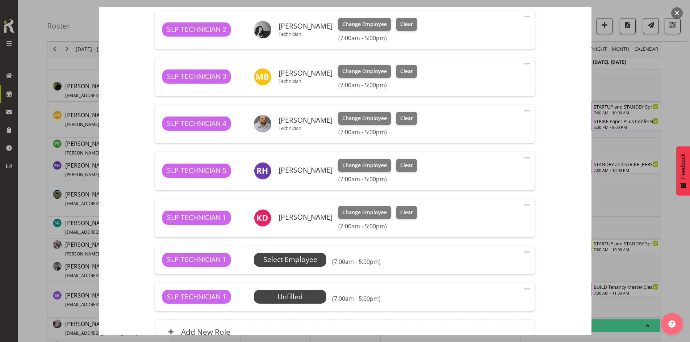
click at [315, 264] on span "Select Employee" at bounding box center [290, 259] width 54 height 10
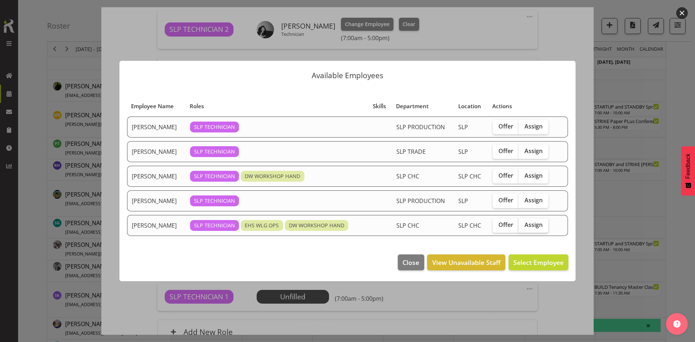
click at [524, 227] on label "Assign" at bounding box center [534, 225] width 30 height 14
click at [523, 227] on input "Assign" at bounding box center [521, 225] width 5 height 5
checkbox input "true"
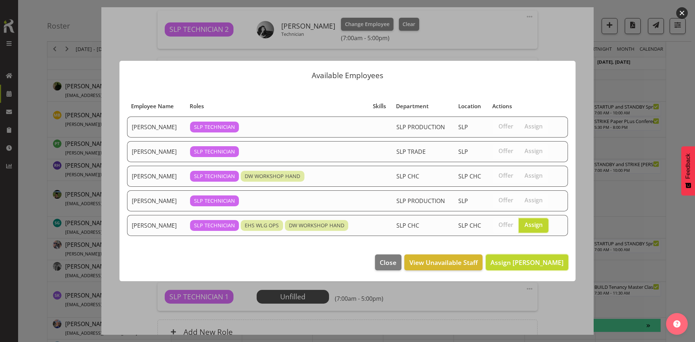
click at [510, 267] on span "Assign Stuart Korunic" at bounding box center [526, 262] width 73 height 9
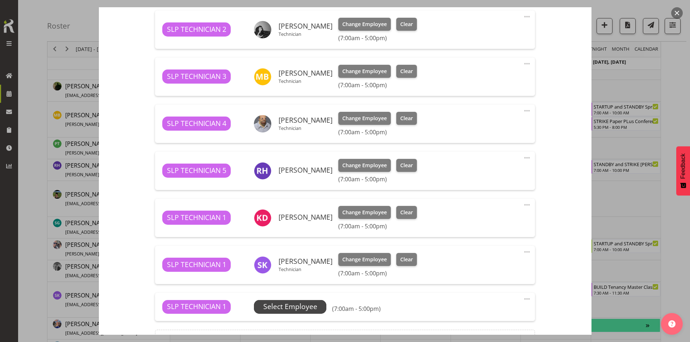
click at [296, 303] on span "Select Employee" at bounding box center [290, 307] width 54 height 10
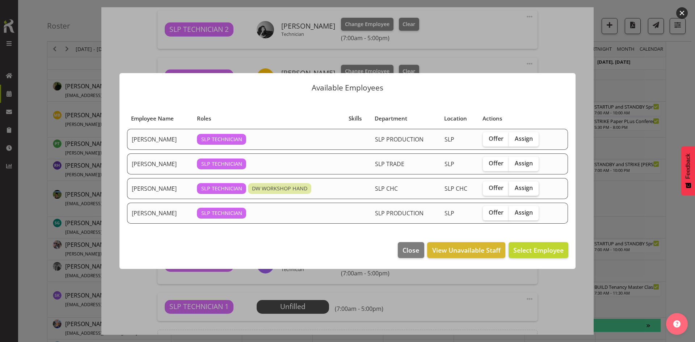
click at [523, 184] on label "Assign" at bounding box center [524, 188] width 30 height 14
click at [514, 186] on input "Assign" at bounding box center [511, 188] width 5 height 5
checkbox input "true"
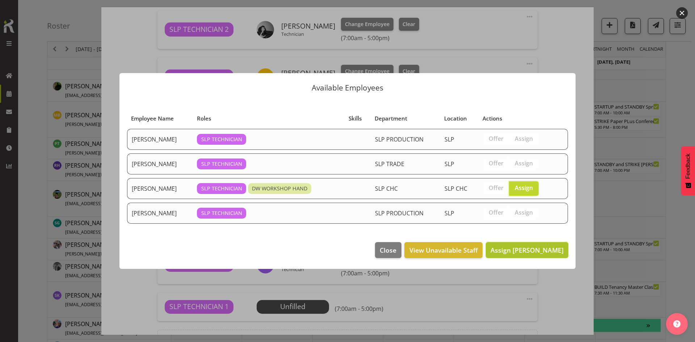
click at [509, 249] on span "Assign Rosey McKimmie" at bounding box center [526, 250] width 73 height 9
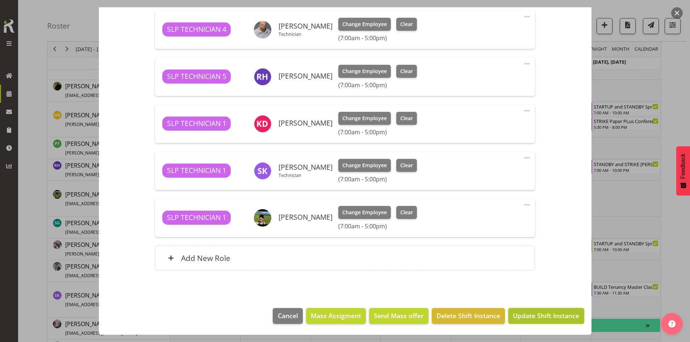
click at [523, 320] on span "Update Shift Instance" at bounding box center [546, 315] width 66 height 9
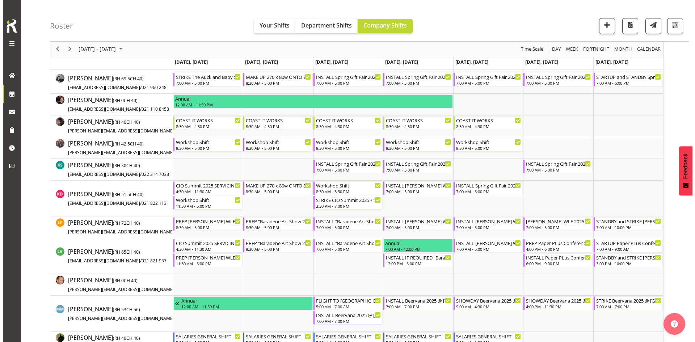
scroll to position [471, 0]
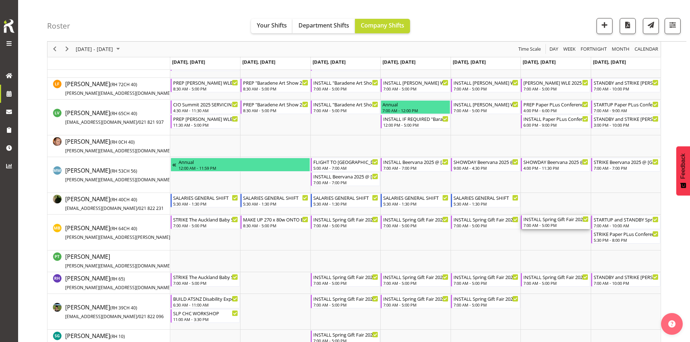
click at [556, 222] on div "INSTALL Spring Gift Fair 2025 @ Auckland Showgrounds" at bounding box center [555, 218] width 65 height 7
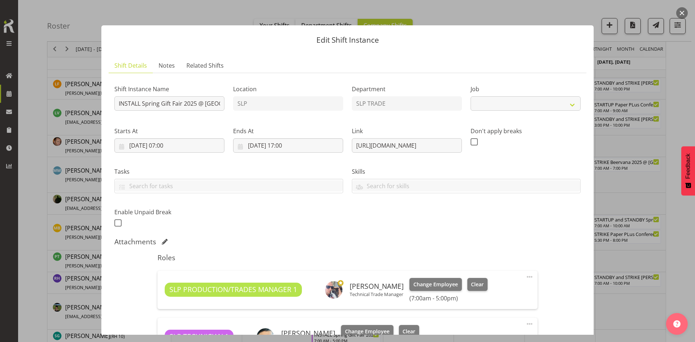
select select "9150"
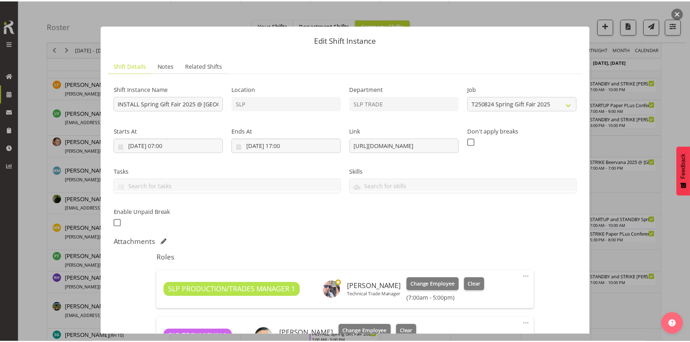
scroll to position [307, 0]
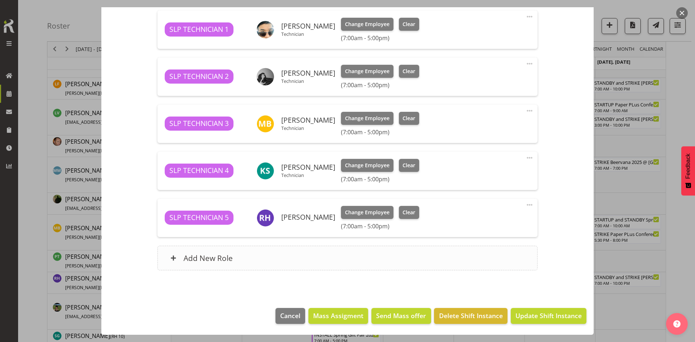
click at [343, 261] on div "Add New Role" at bounding box center [347, 258] width 380 height 25
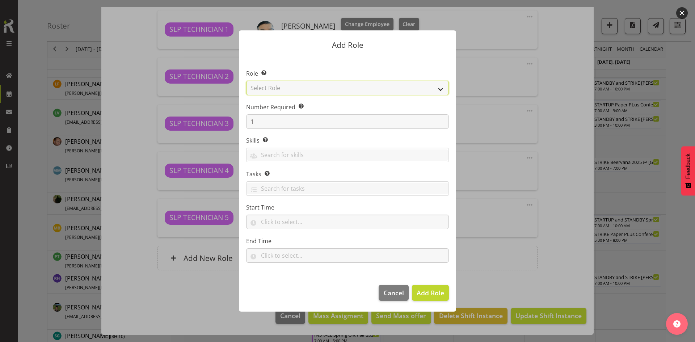
click at [405, 88] on select "Select Role ACCOUNT MANAGER ACCOUNT MANAGER DW ACCOUNTS AKL DIANNA VEHICLES AKL…" at bounding box center [347, 88] width 203 height 14
click at [246, 81] on select "Select Role ACCOUNT MANAGER ACCOUNT MANAGER DW ACCOUNTS AKL DIANNA VEHICLES AKL…" at bounding box center [347, 88] width 203 height 14
drag, startPoint x: 418, startPoint y: 94, endPoint x: 422, endPoint y: 90, distance: 5.6
click at [418, 94] on select "ACCOUNT MANAGER ACCOUNT MANAGER DW ACCOUNTS AKL DIANNA VEHICLES AKL RYMER VEHIC…" at bounding box center [347, 88] width 203 height 14
select select "123"
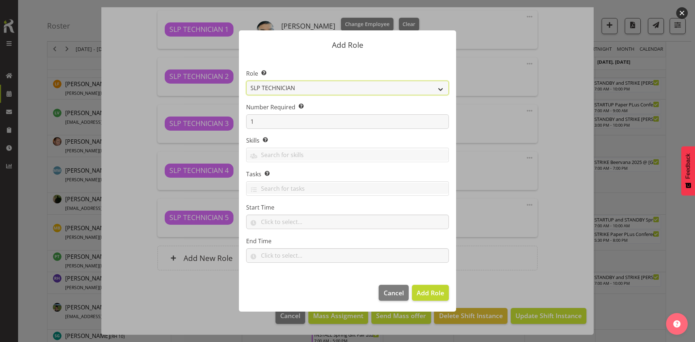
click at [246, 81] on select "ACCOUNT MANAGER ACCOUNT MANAGER DW ACCOUNTS AKL DIANNA VEHICLES AKL RYMER VEHIC…" at bounding box center [347, 88] width 203 height 14
click at [413, 292] on button "Add Role" at bounding box center [430, 293] width 37 height 16
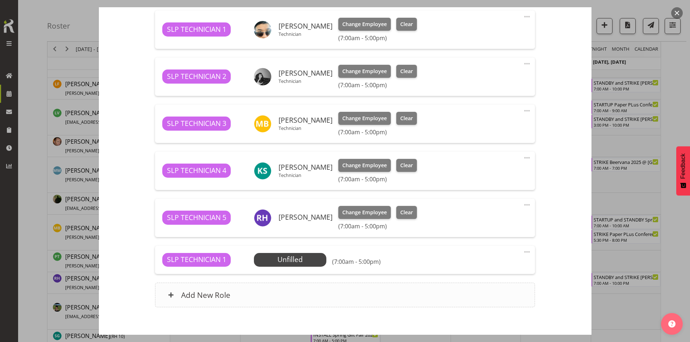
click at [320, 293] on div "Add New Role" at bounding box center [345, 295] width 380 height 25
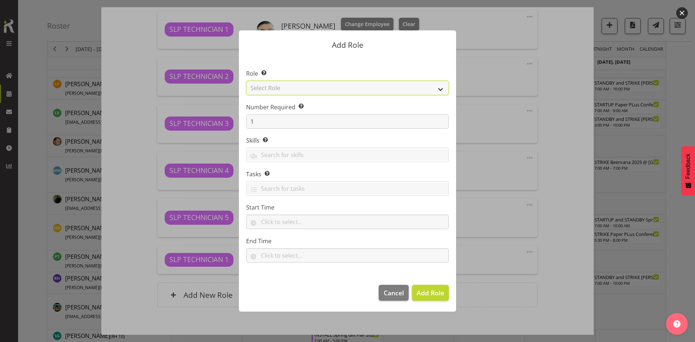
click at [431, 83] on select "Select Role ACCOUNT MANAGER ACCOUNT MANAGER DW ACCOUNTS AKL DIANNA VEHICLES AKL…" at bounding box center [347, 88] width 203 height 14
select select "123"
click at [246, 81] on select "Select Role ACCOUNT MANAGER ACCOUNT MANAGER DW ACCOUNTS AKL DIANNA VEHICLES AKL…" at bounding box center [347, 88] width 203 height 14
click at [435, 294] on span "Add Role" at bounding box center [431, 292] width 28 height 9
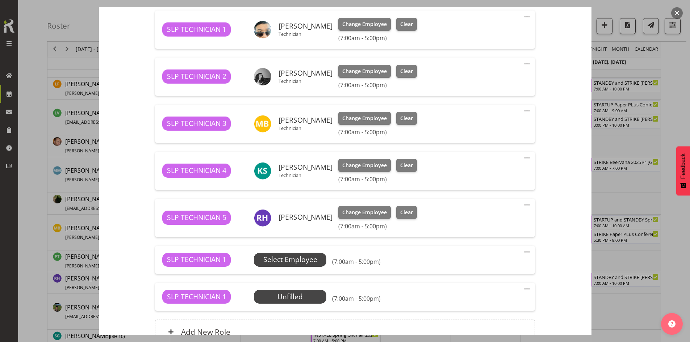
click at [306, 254] on span "Select Employee" at bounding box center [290, 260] width 72 height 14
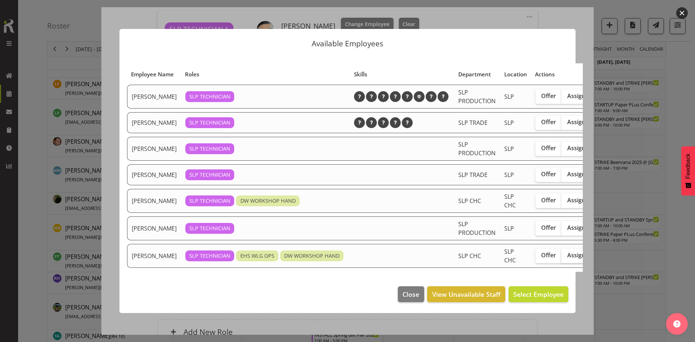
click at [567, 259] on span "Assign" at bounding box center [576, 255] width 18 height 7
click at [561, 258] on input "Assign" at bounding box center [563, 255] width 5 height 5
checkbox input "true"
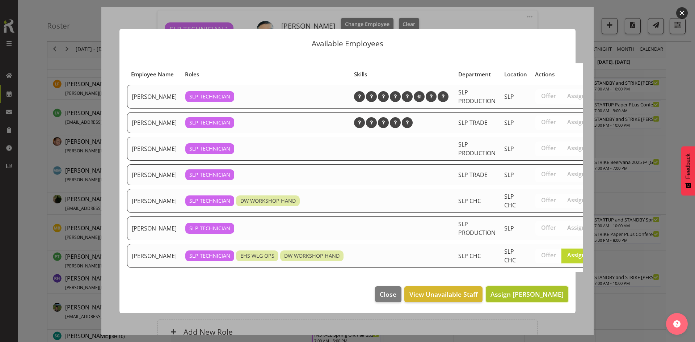
click at [507, 299] on span "Assign Stuart Korunic" at bounding box center [526, 294] width 73 height 9
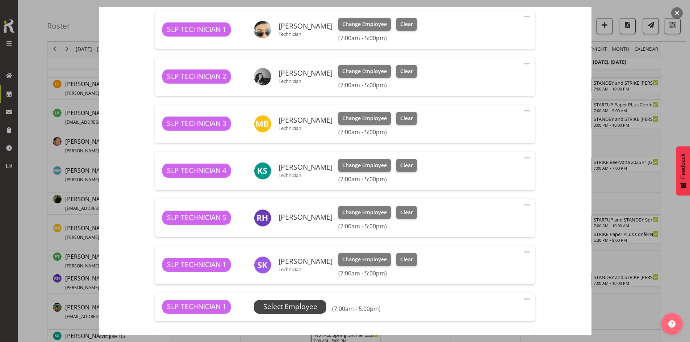
click at [298, 306] on span "Select Employee" at bounding box center [290, 307] width 54 height 10
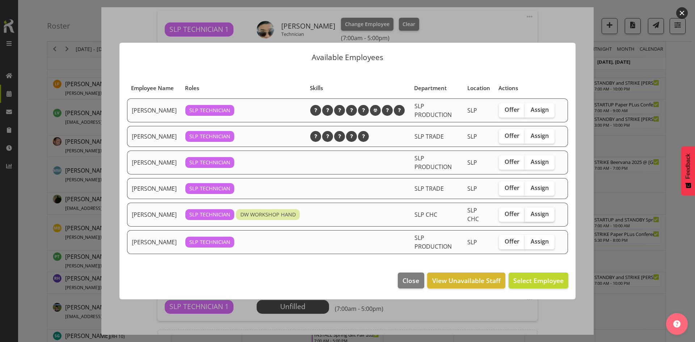
click at [550, 216] on label "Assign" at bounding box center [540, 214] width 30 height 14
click at [530, 216] on input "Assign" at bounding box center [527, 214] width 5 height 5
checkbox input "true"
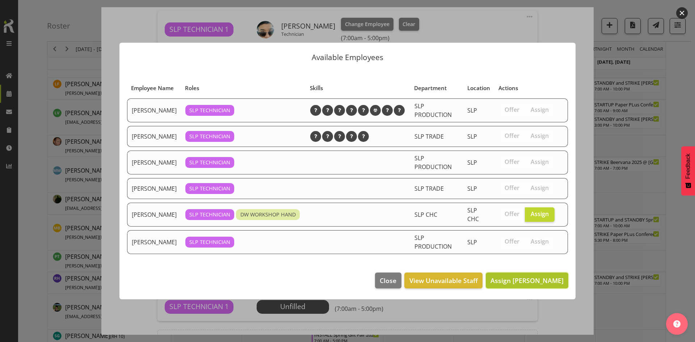
click at [508, 278] on span "Assign Rosey McKimmie" at bounding box center [526, 280] width 73 height 9
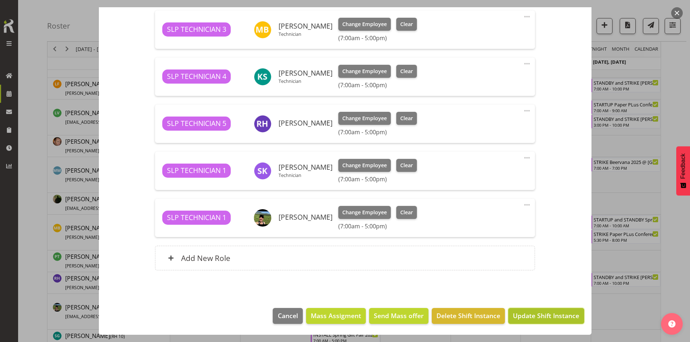
click at [524, 310] on button "Update Shift Instance" at bounding box center [546, 316] width 76 height 16
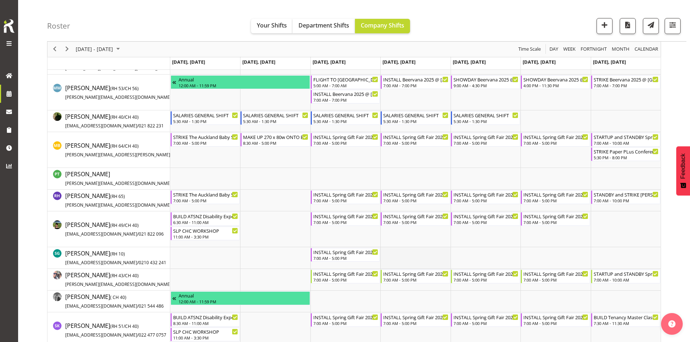
scroll to position [559, 0]
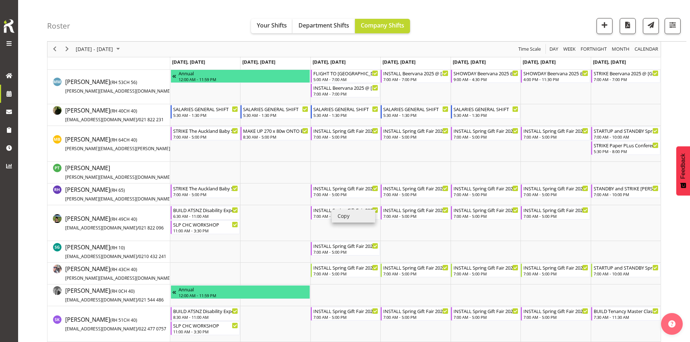
click at [344, 216] on li "Copy" at bounding box center [353, 216] width 43 height 13
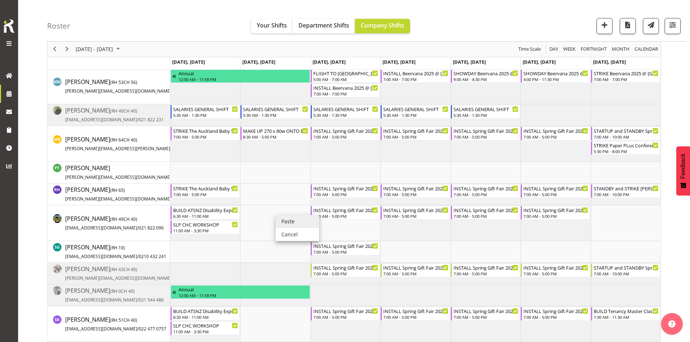
click at [286, 222] on li "Paste" at bounding box center [296, 221] width 43 height 13
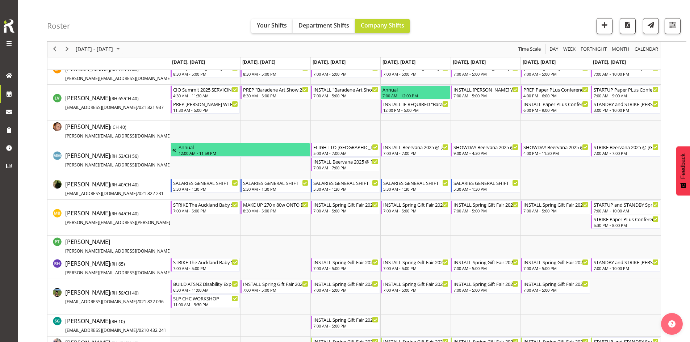
scroll to position [598, 0]
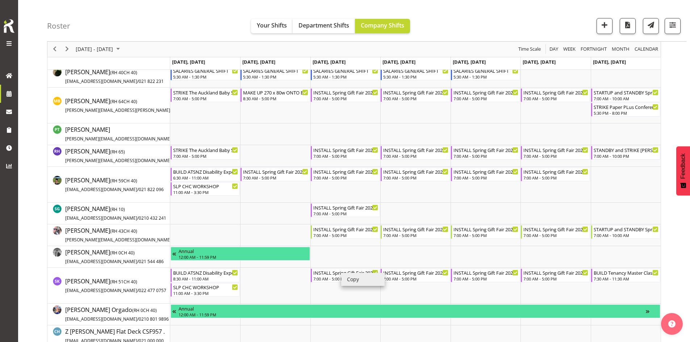
click at [353, 275] on li "Copy" at bounding box center [362, 279] width 43 height 13
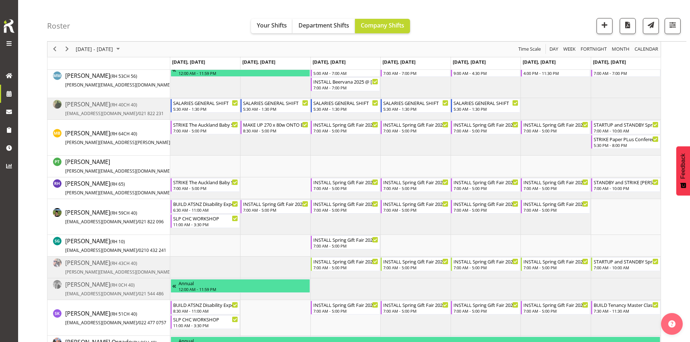
scroll to position [638, 0]
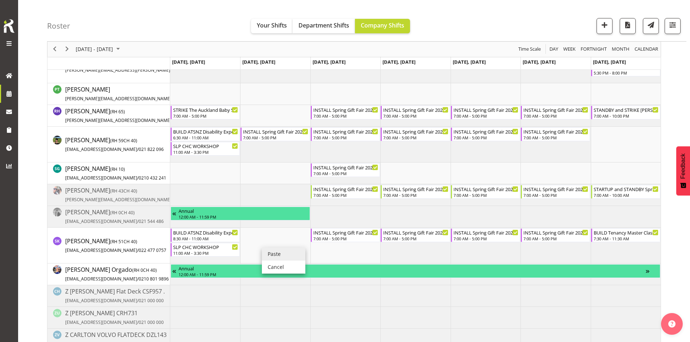
click at [276, 255] on li "Paste" at bounding box center [283, 254] width 43 height 13
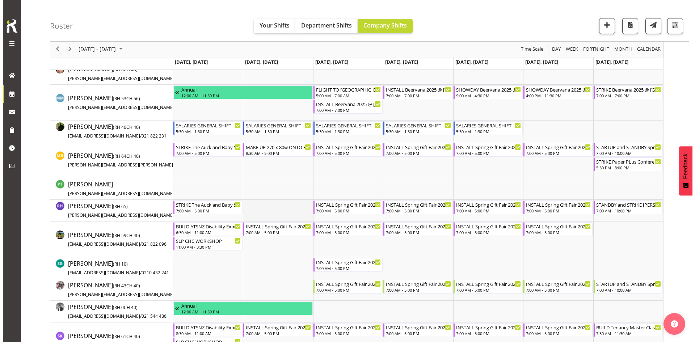
scroll to position [615, 0]
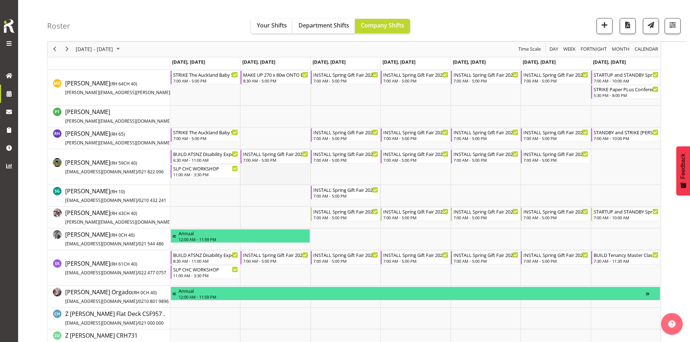
click at [264, 165] on td "Timeline Week of August 22, 2025" at bounding box center [275, 167] width 70 height 36
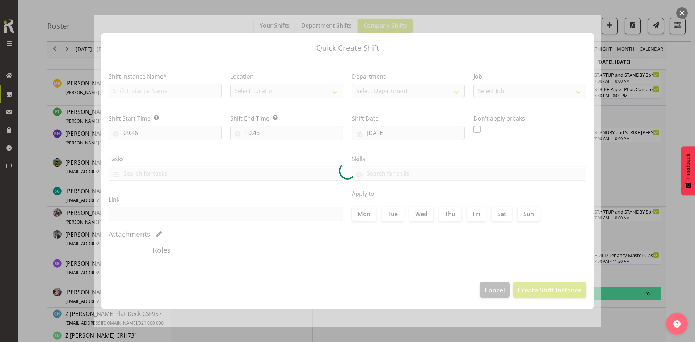
type input "19/08/2025"
checkbox input "true"
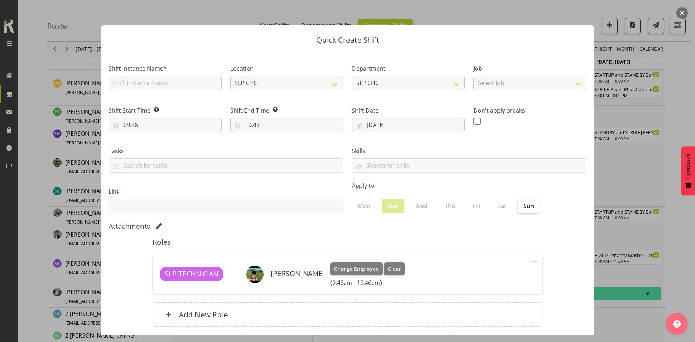
click at [625, 186] on div at bounding box center [347, 171] width 695 height 342
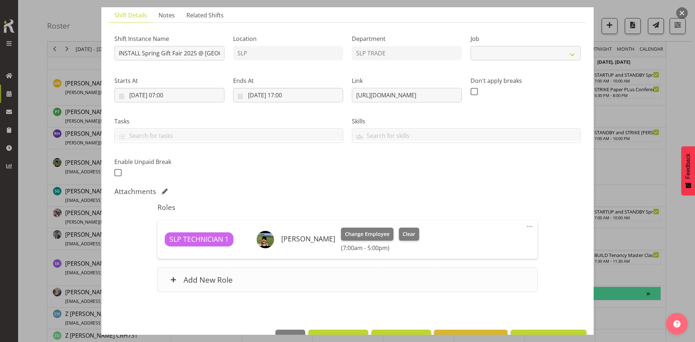
select select "9150"
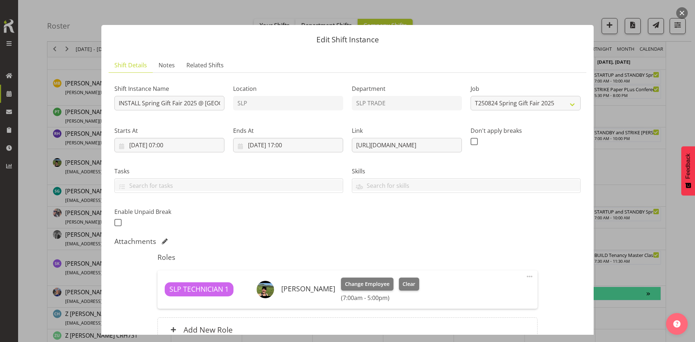
scroll to position [0, 0]
click at [117, 101] on input "INSTALL Spring Gift Fair 2025 @ Auckland Showgrounds" at bounding box center [169, 103] width 110 height 14
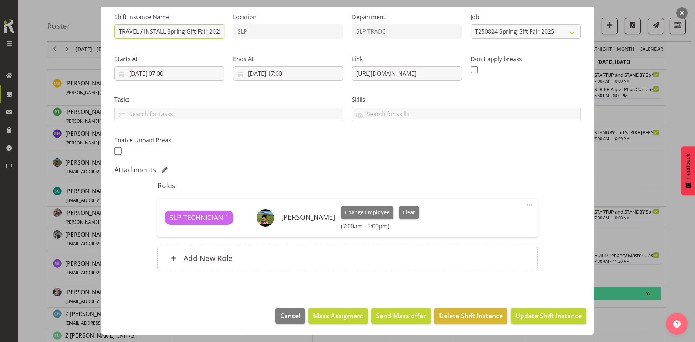
drag, startPoint x: 169, startPoint y: 30, endPoint x: 140, endPoint y: 32, distance: 28.6
click at [140, 32] on input "TRAVEL / INSTALL Spring Gift Fair 2025 @ Auckland Showgrounds" at bounding box center [169, 31] width 110 height 14
type input "TRAVEL Spring Gift Fair 2025 @ Auckland Showgrounds"
click at [538, 315] on span "Update Shift Instance" at bounding box center [548, 315] width 66 height 9
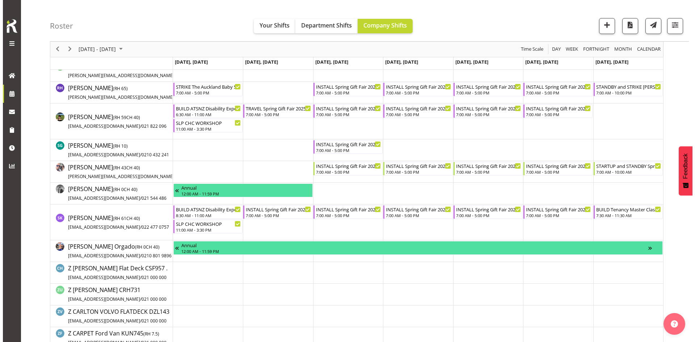
scroll to position [688, 0]
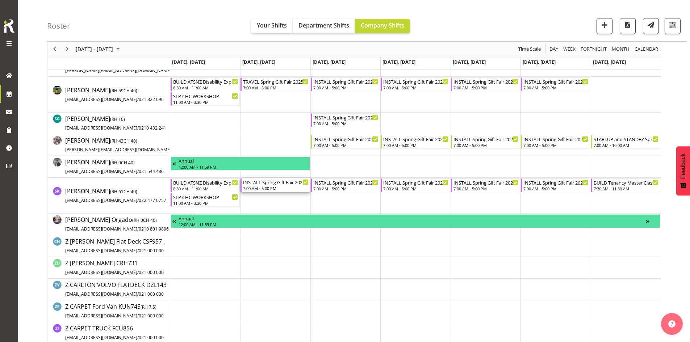
click at [274, 181] on div "INSTALL Spring Gift Fair 2025 @ Auckland Showgrounds" at bounding box center [275, 181] width 65 height 7
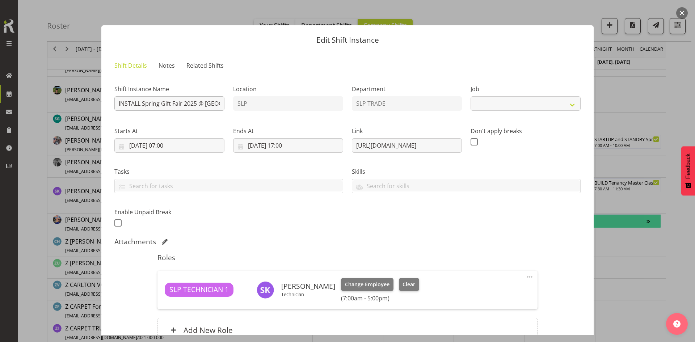
select select "9150"
drag, startPoint x: 141, startPoint y: 104, endPoint x: 109, endPoint y: 105, distance: 32.2
click at [109, 105] on section "Shift Instance Name INSTALL Spring Gift Fair 2025 @ Auckland Showgrounds Locati…" at bounding box center [348, 215] width 478 height 284
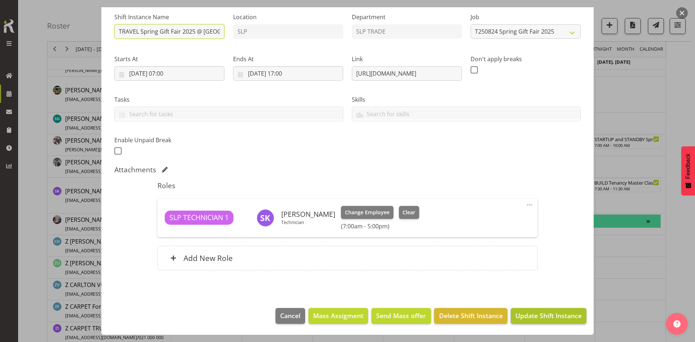
type input "TRAVEL Spring Gift Fair 2025 @ Auckland Showgrounds"
click at [527, 311] on button "Update Shift Instance" at bounding box center [549, 316] width 76 height 16
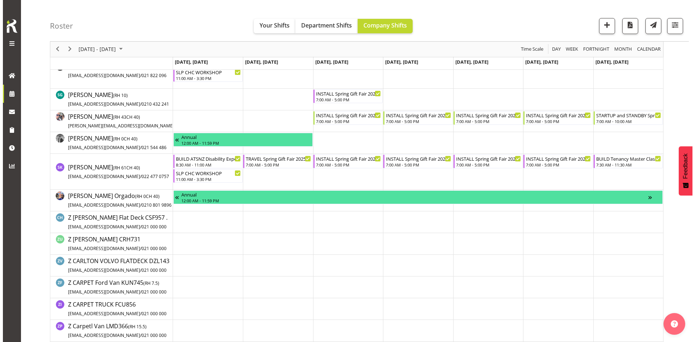
scroll to position [597, 0]
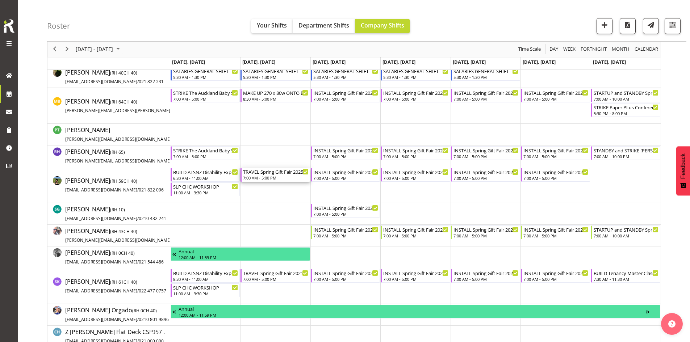
click at [280, 172] on div "TRAVEL Spring Gift Fair 2025 @ Auckland Showgrounds" at bounding box center [275, 171] width 65 height 7
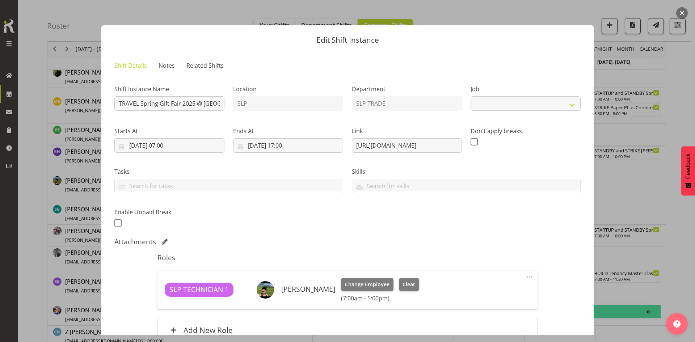
click at [534, 196] on div "Skills" at bounding box center [466, 177] width 237 height 41
click at [634, 191] on div at bounding box center [347, 171] width 695 height 342
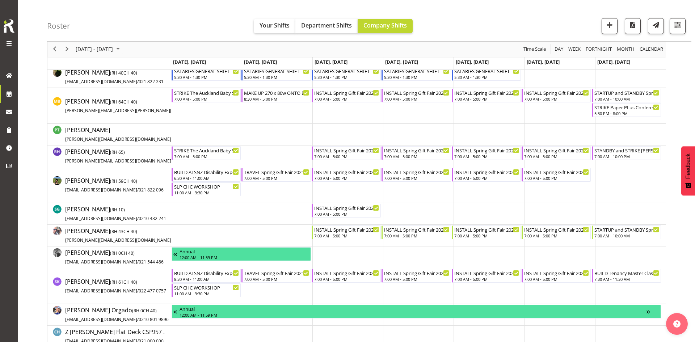
select select "9150"
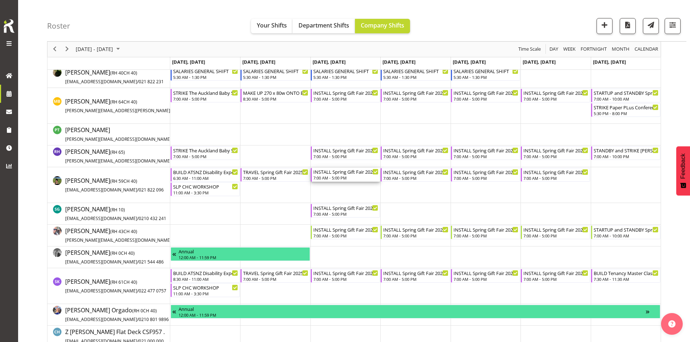
click at [336, 174] on div "INSTALL Spring Gift Fair 2025 @ Auckland Showgrounds" at bounding box center [345, 171] width 65 height 7
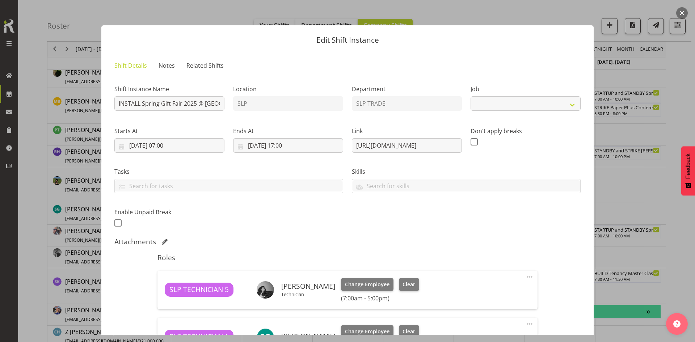
select select "9150"
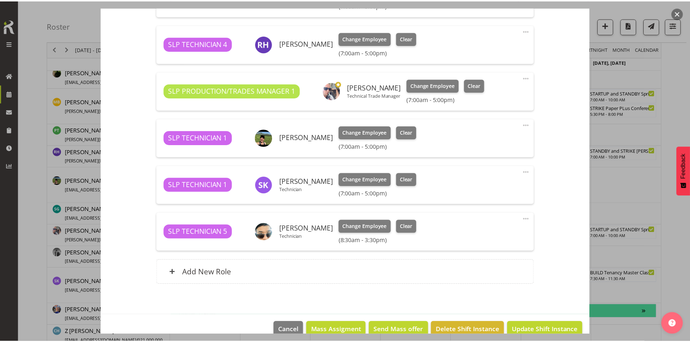
scroll to position [448, 0]
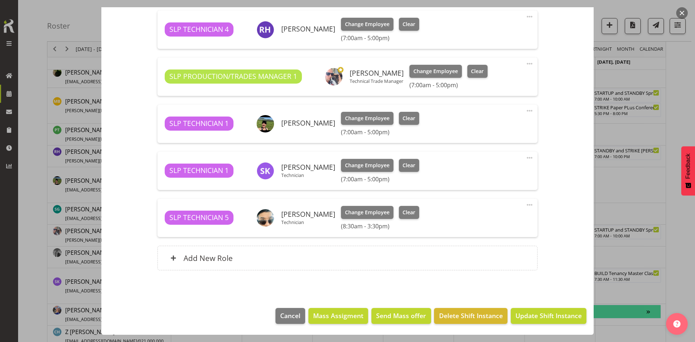
click at [632, 154] on div at bounding box center [347, 171] width 695 height 342
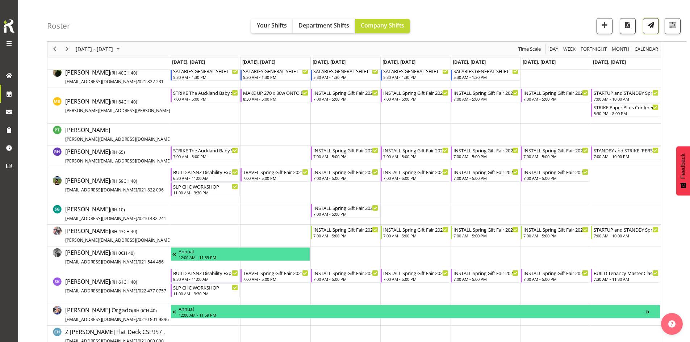
click at [657, 23] on button "button" at bounding box center [651, 26] width 16 height 16
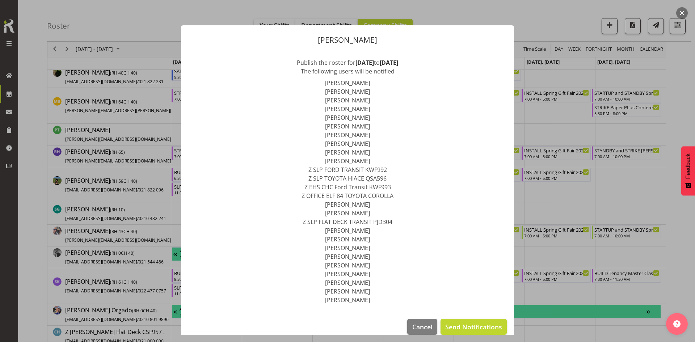
click at [680, 11] on button "button" at bounding box center [682, 13] width 12 height 12
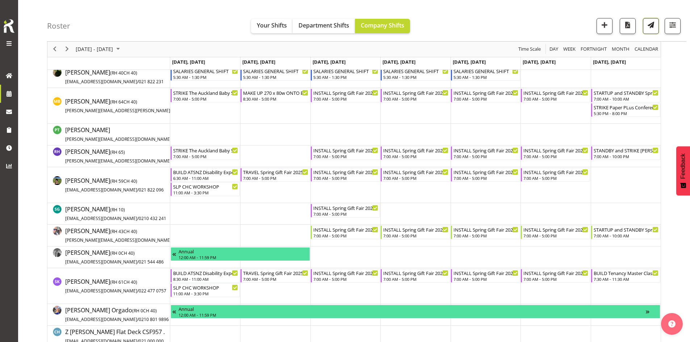
click at [648, 25] on span "button" at bounding box center [650, 24] width 9 height 9
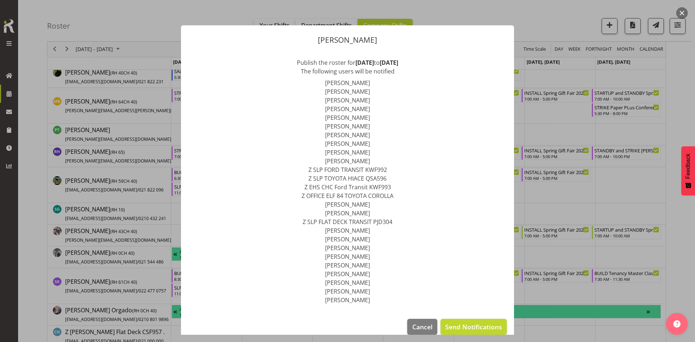
click at [681, 13] on button "button" at bounding box center [682, 13] width 12 height 12
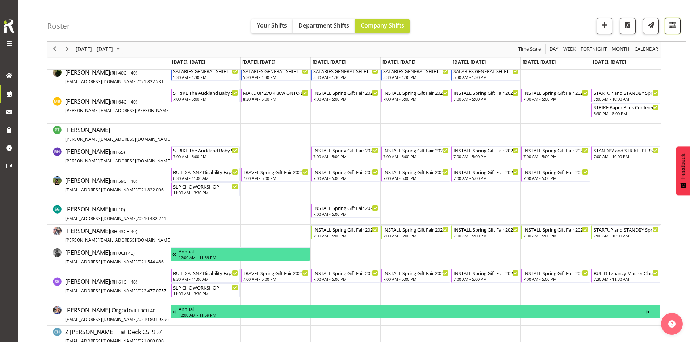
click at [678, 29] on button "button" at bounding box center [672, 26] width 16 height 16
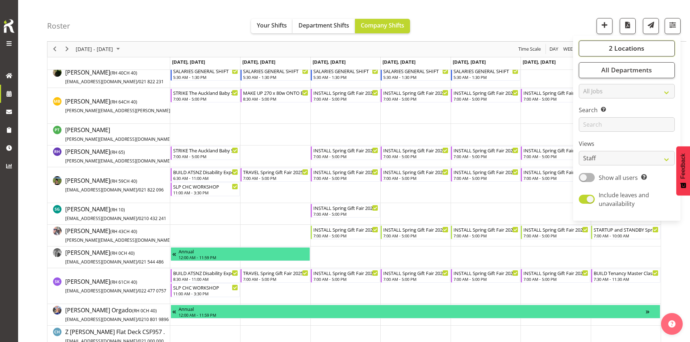
click at [640, 54] on button "2 Locations" at bounding box center [626, 49] width 96 height 16
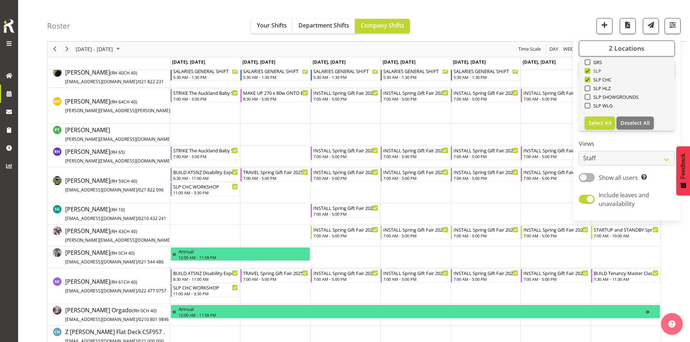
click at [594, 72] on span "SLP" at bounding box center [595, 71] width 11 height 6
click at [589, 72] on input "SLP" at bounding box center [586, 71] width 5 height 5
checkbox input "false"
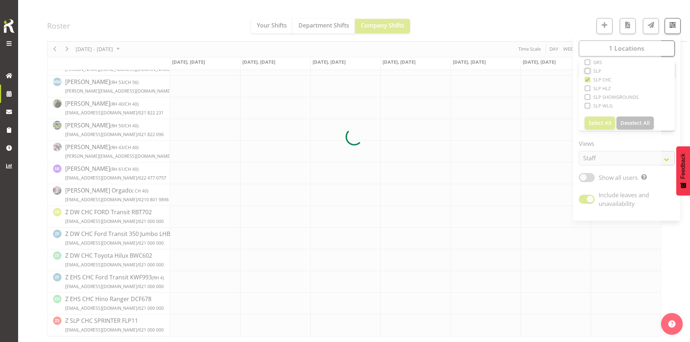
scroll to position [220, 0]
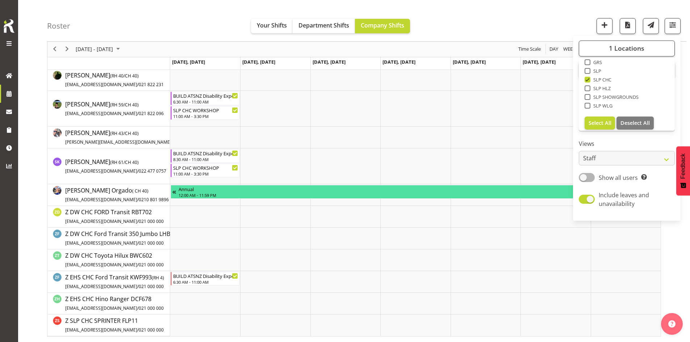
click at [445, 46] on div "August 18 - 24, 2025 Today Day Week Fortnight Month calendar Month Agenda Time …" at bounding box center [353, 49] width 613 height 15
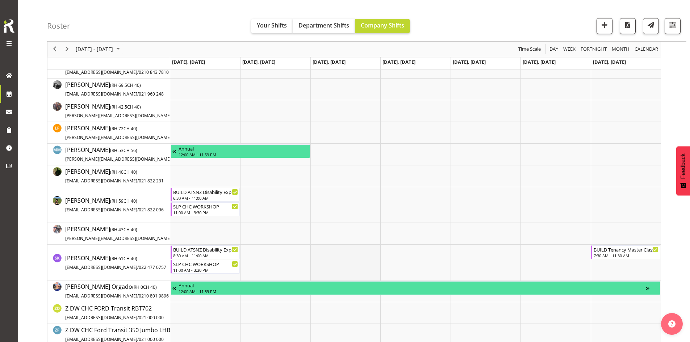
scroll to position [181, 0]
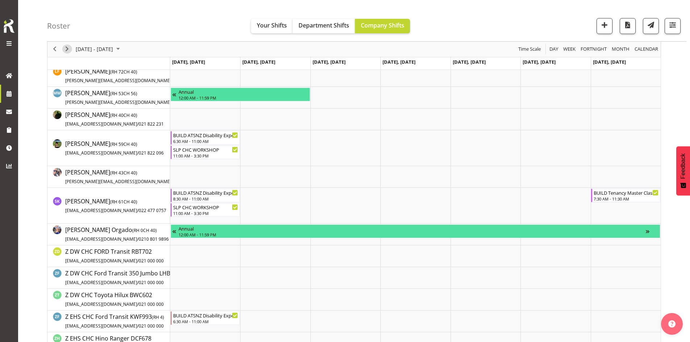
click at [67, 48] on span "Next" at bounding box center [67, 49] width 9 height 9
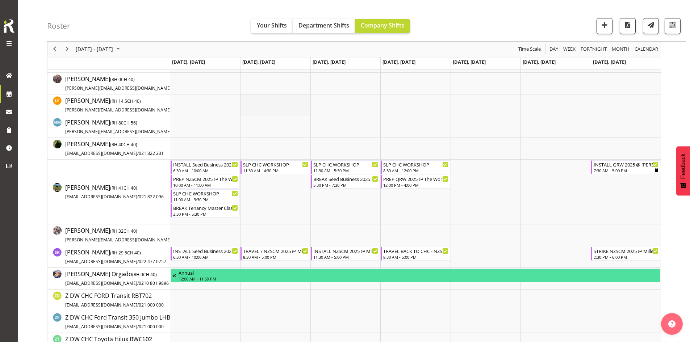
scroll to position [109, 0]
